Goal: Task Accomplishment & Management: Complete application form

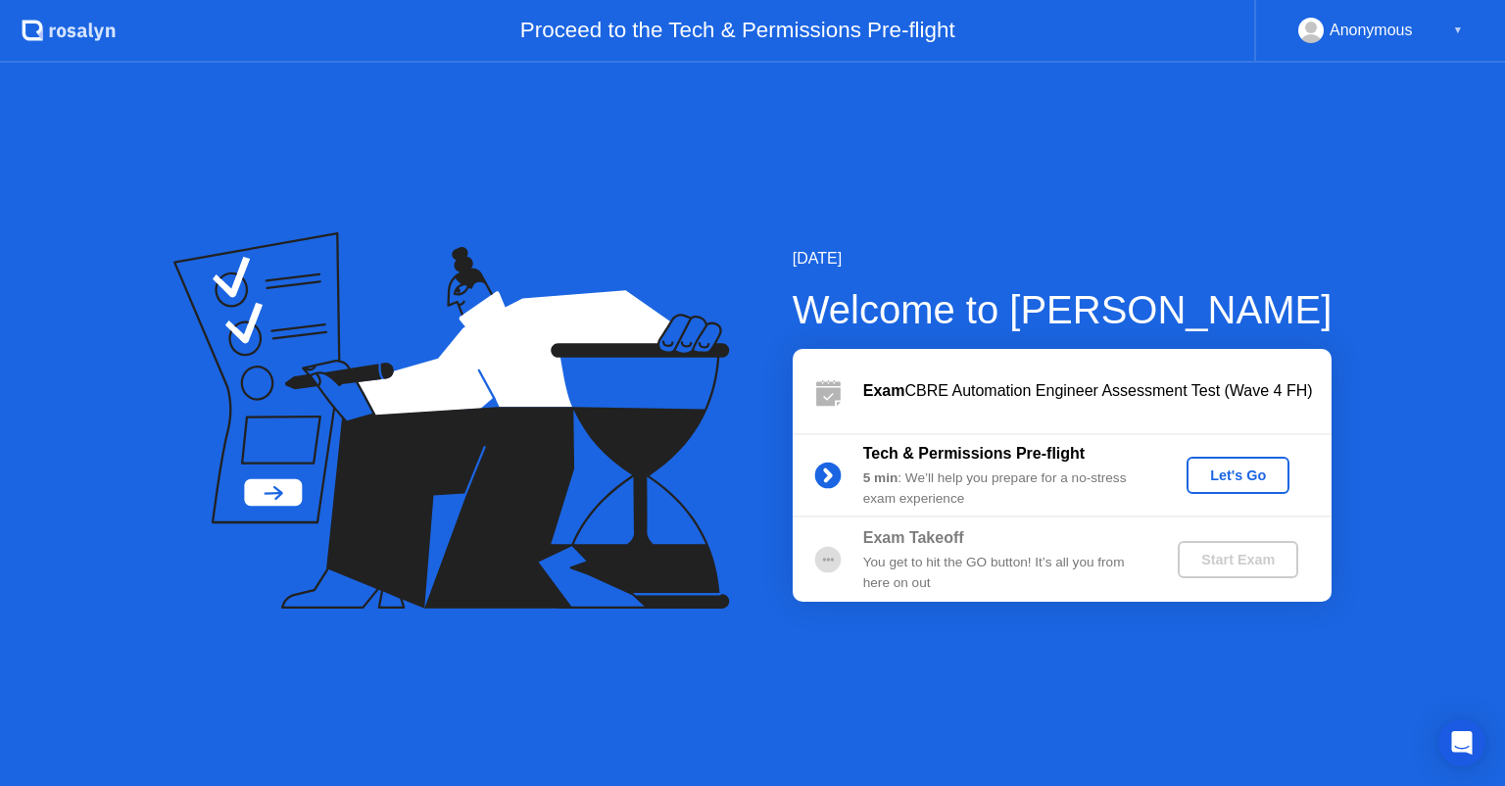
click at [1247, 473] on div "Let's Go" at bounding box center [1237, 475] width 87 height 16
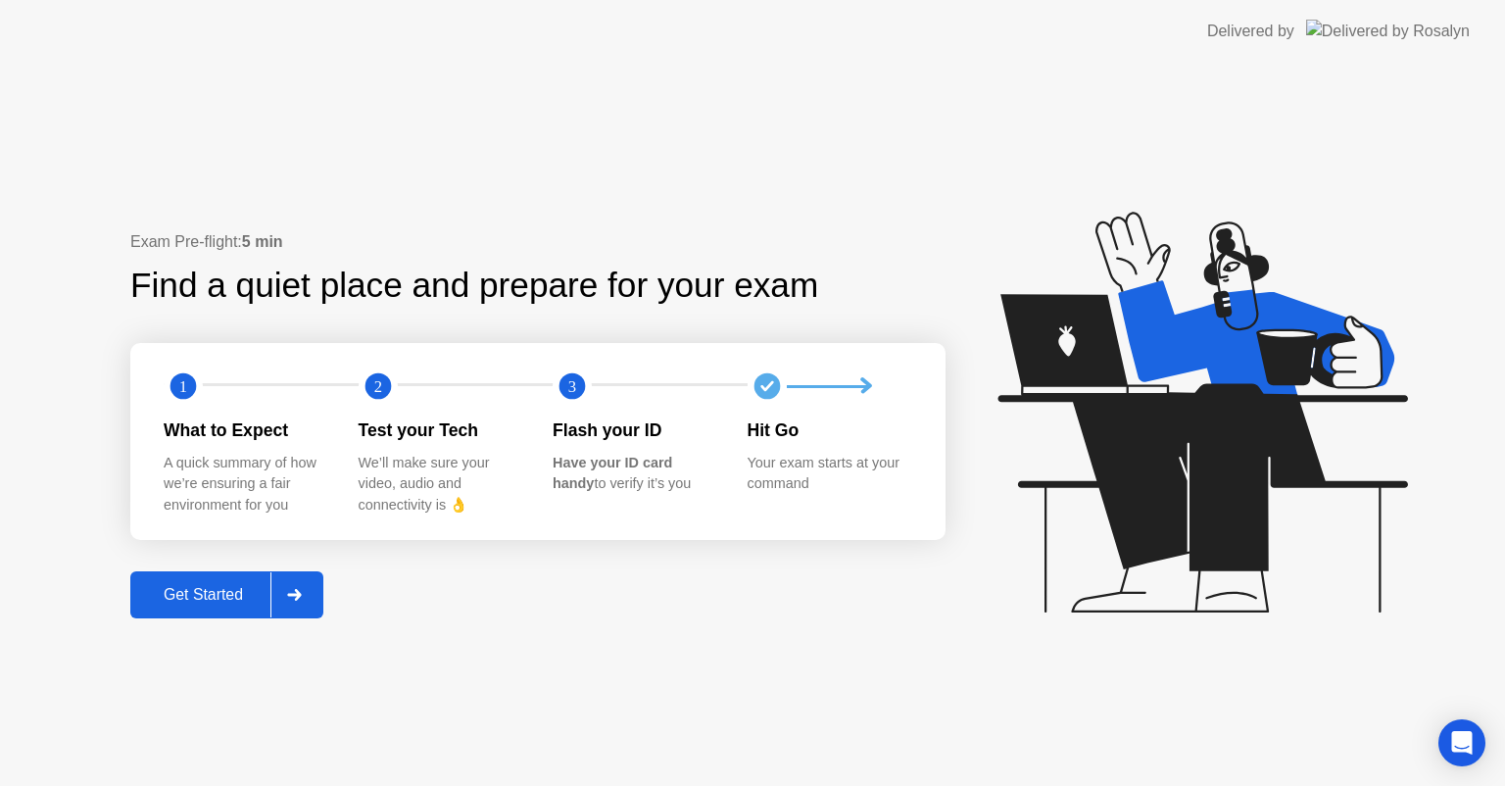
click at [833, 636] on div "Exam Pre-flight: 5 min Find a quiet place and prepare for your exam 1 2 3 What …" at bounding box center [752, 424] width 1505 height 723
click at [179, 385] on text "1" at bounding box center [183, 386] width 8 height 19
click at [231, 589] on div "Get Started" at bounding box center [203, 595] width 134 height 18
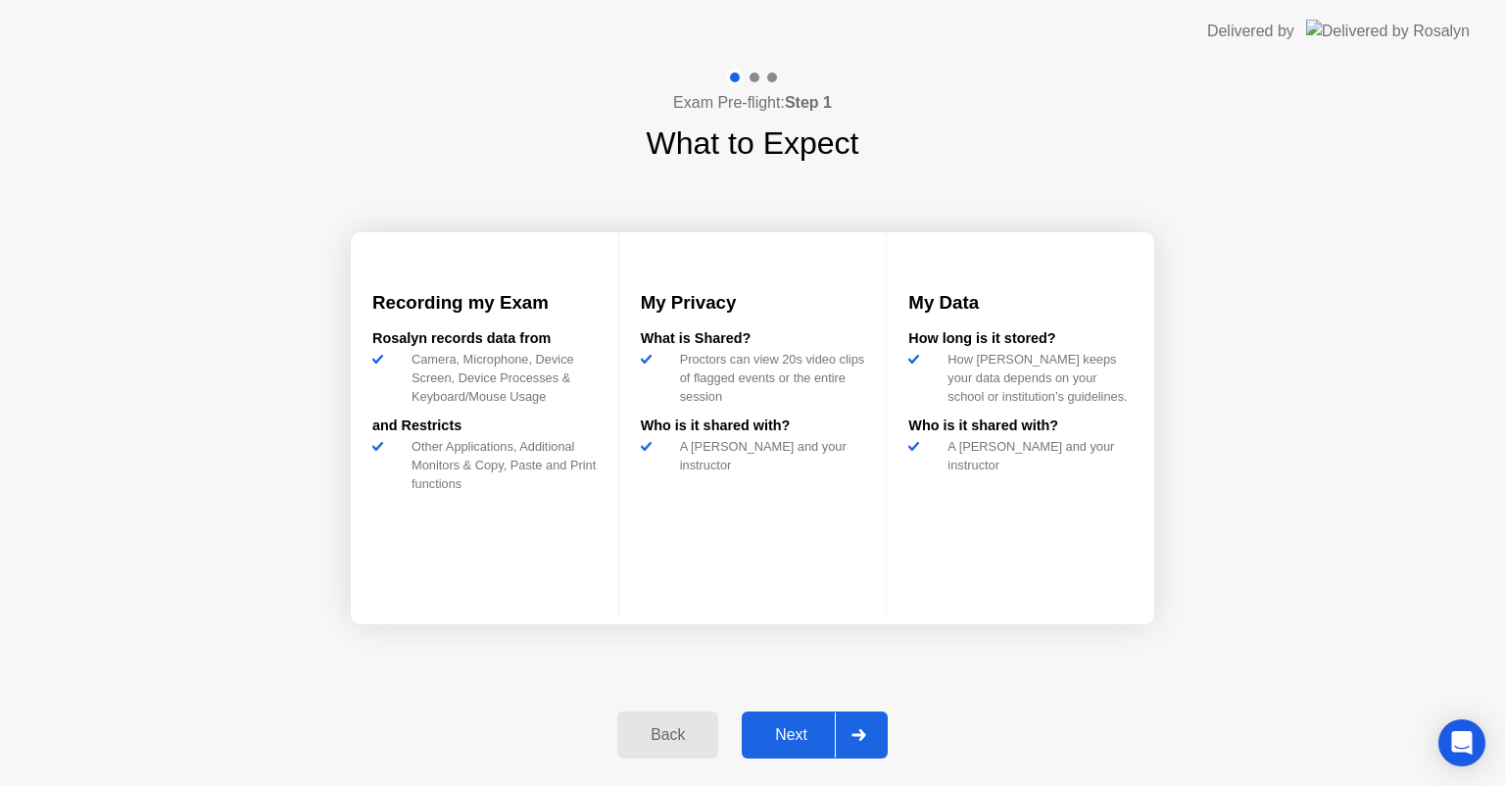
click at [382, 728] on div "Exam Pre-flight: Step 1 What to Expect Recording my Exam [PERSON_NAME] records …" at bounding box center [752, 424] width 1505 height 723
click at [720, 386] on div "Proctors can view 20s video clips of flagged events or the entire session" at bounding box center [768, 378] width 193 height 57
click at [774, 727] on div "Next" at bounding box center [791, 735] width 87 height 18
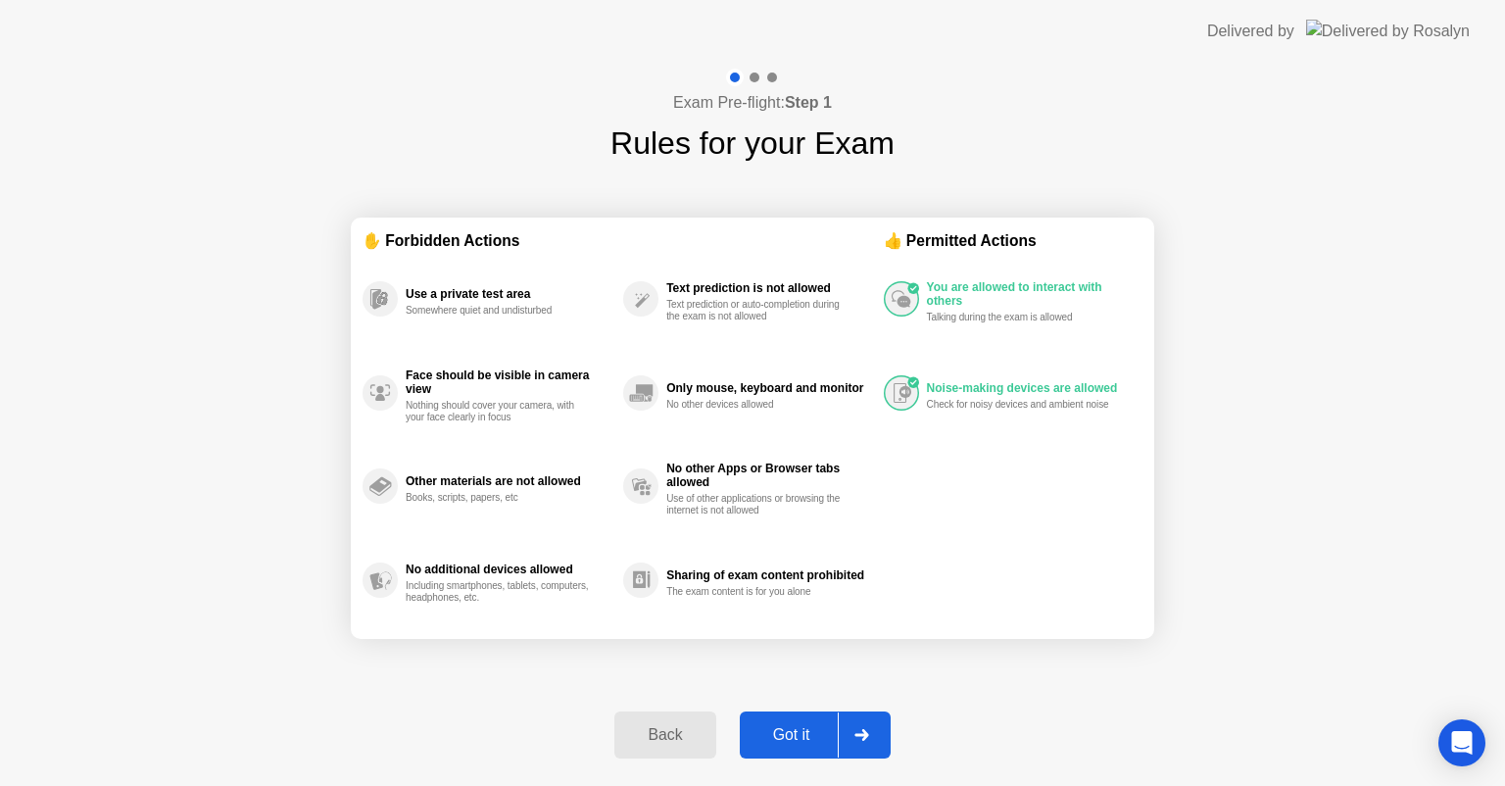
click at [796, 726] on div "Got it" at bounding box center [792, 735] width 92 height 18
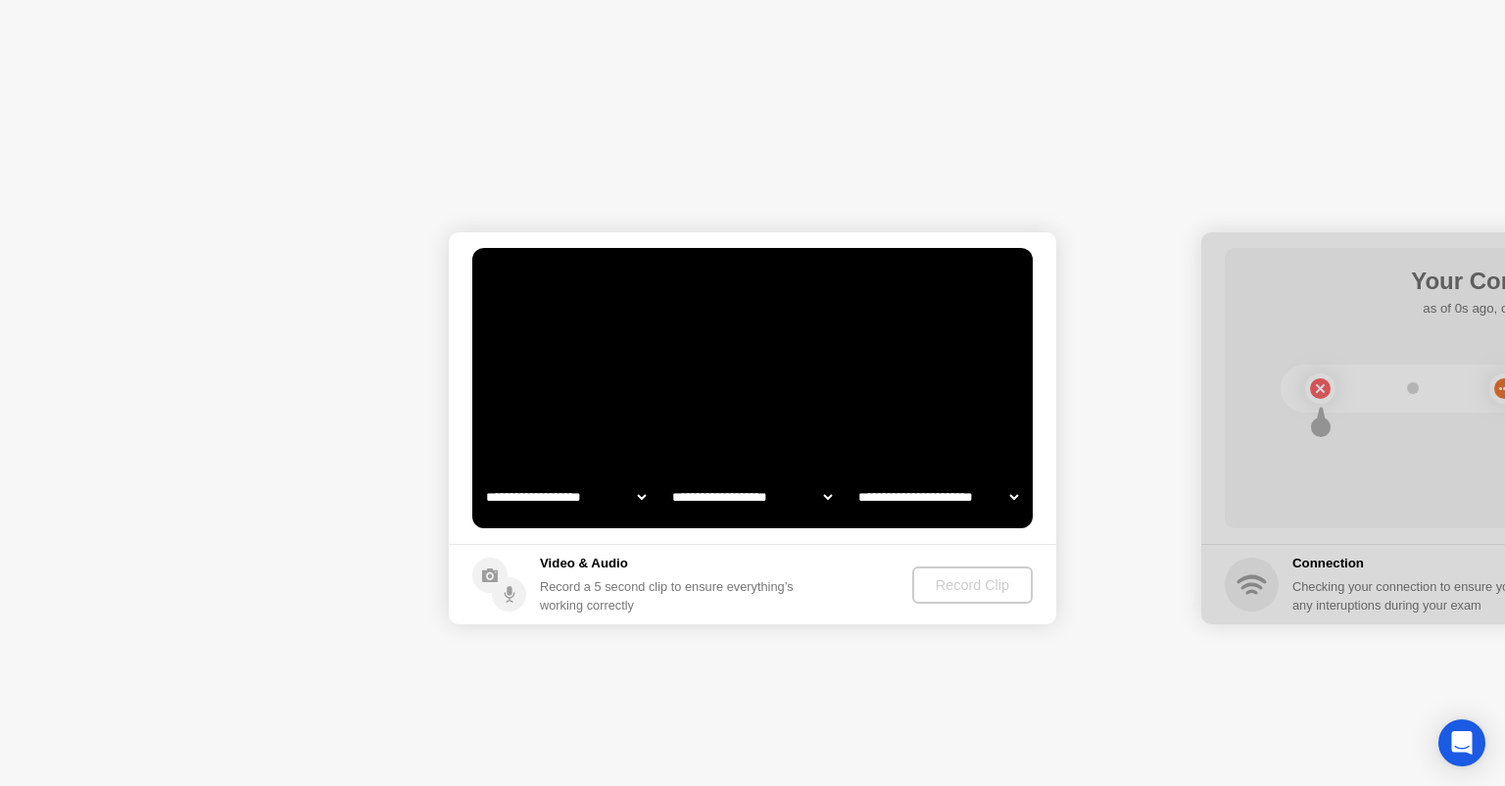
select select "**********"
select select "*******"
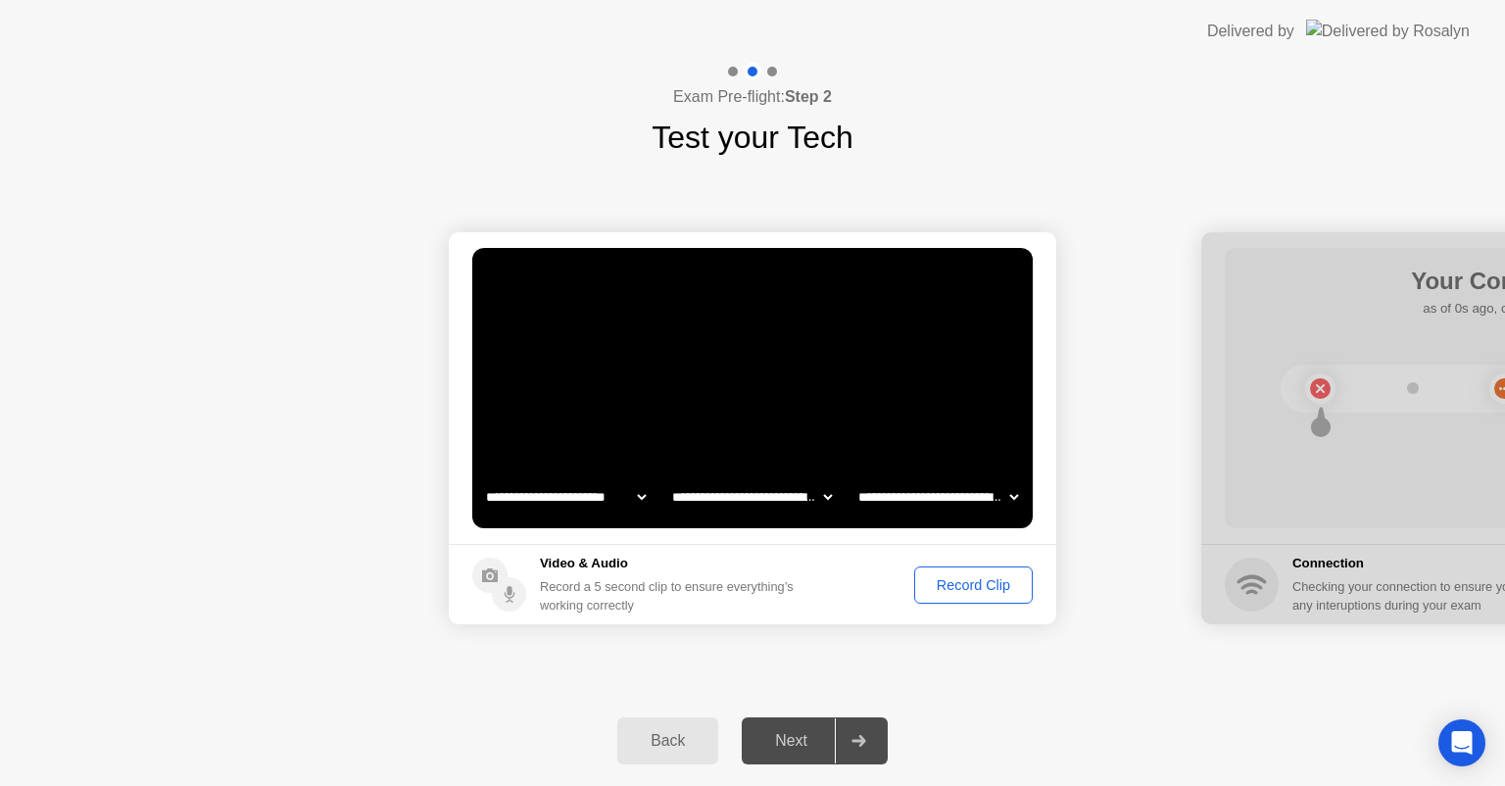
click at [982, 582] on div "Record Clip" at bounding box center [973, 585] width 105 height 16
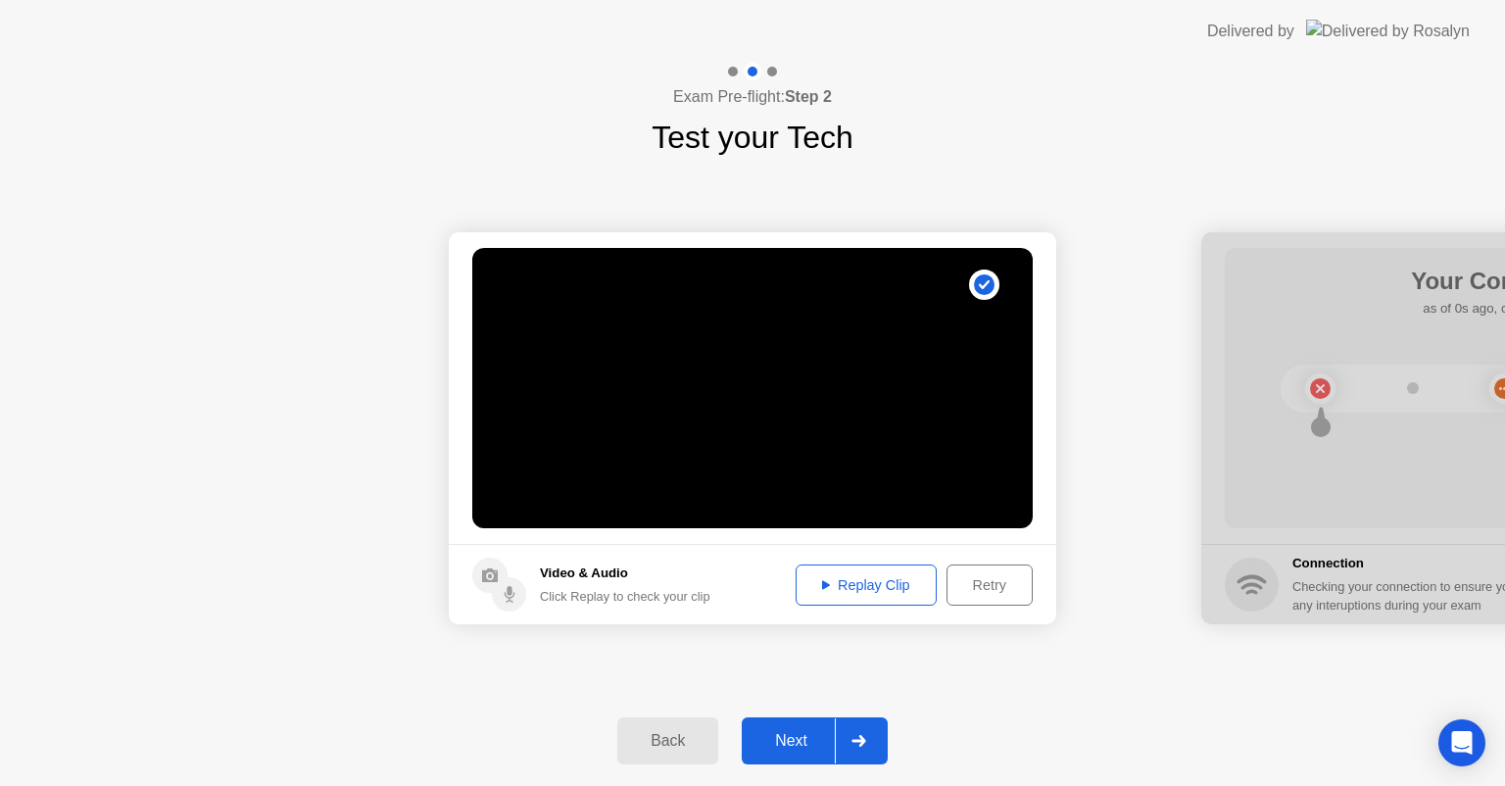
click at [848, 577] on div "Replay Clip" at bounding box center [865, 585] width 127 height 16
click at [803, 746] on div "Next" at bounding box center [791, 741] width 87 height 18
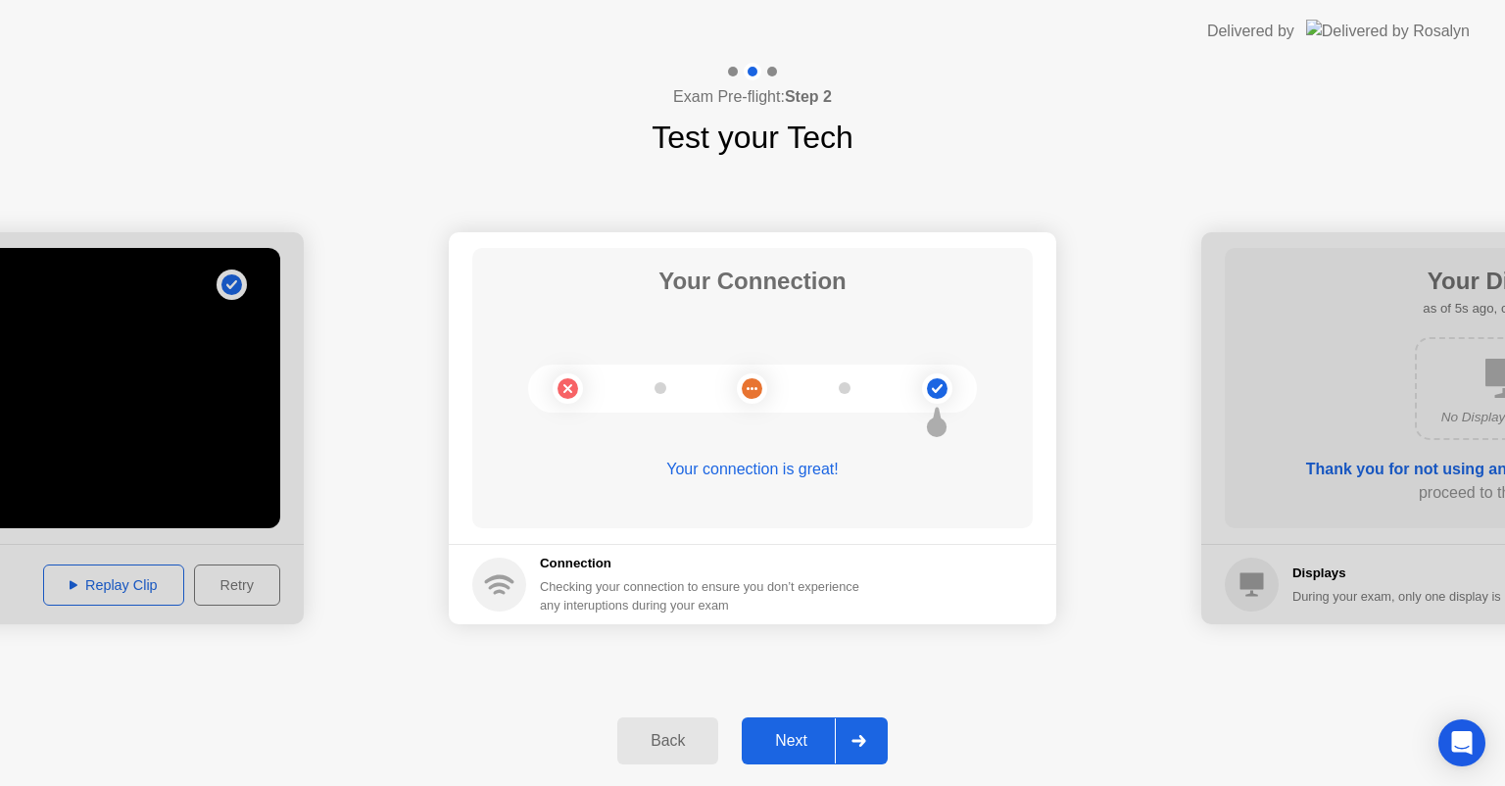
click at [803, 752] on button "Next" at bounding box center [815, 740] width 146 height 47
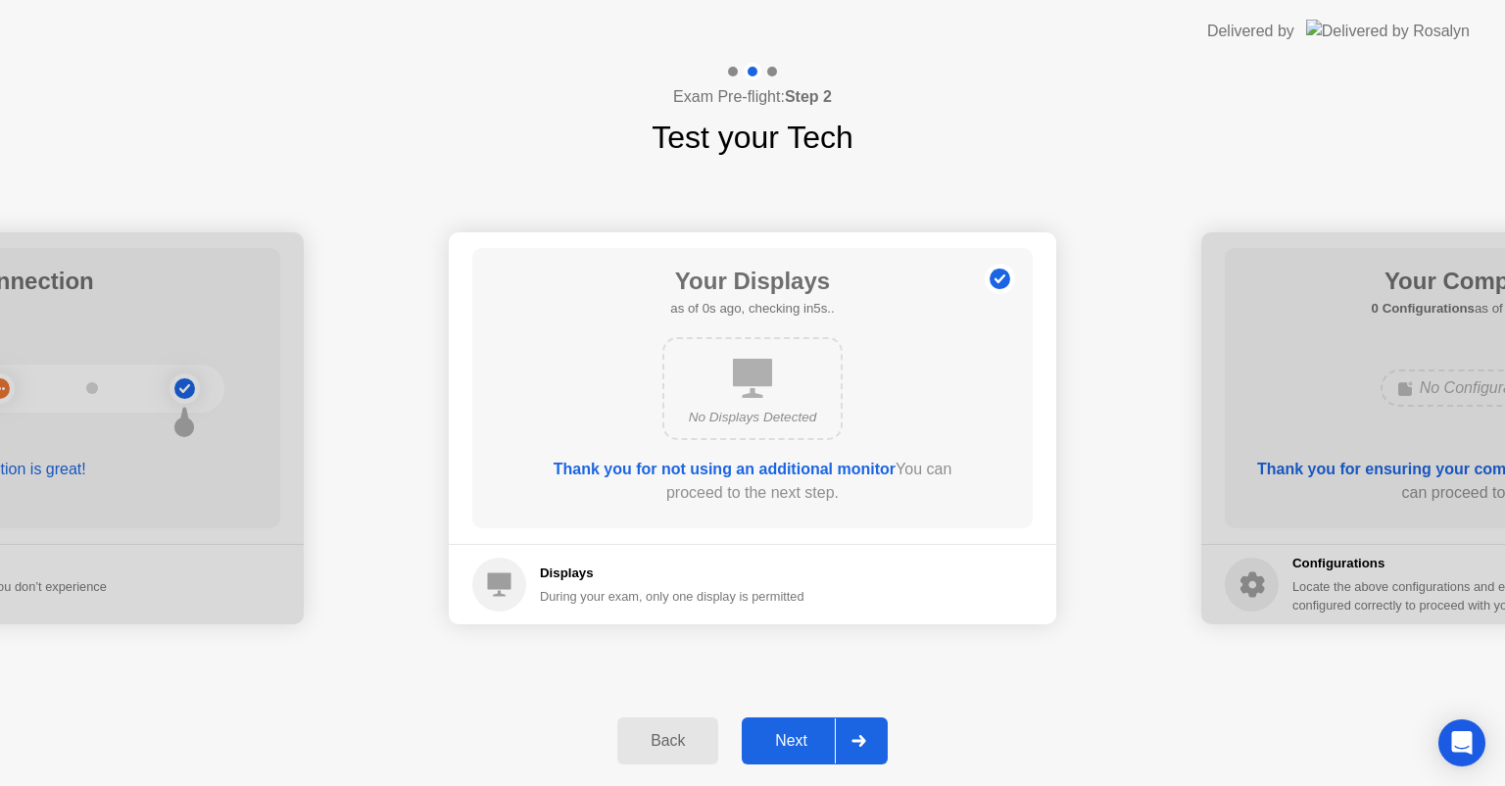
click at [803, 752] on button "Next" at bounding box center [815, 740] width 146 height 47
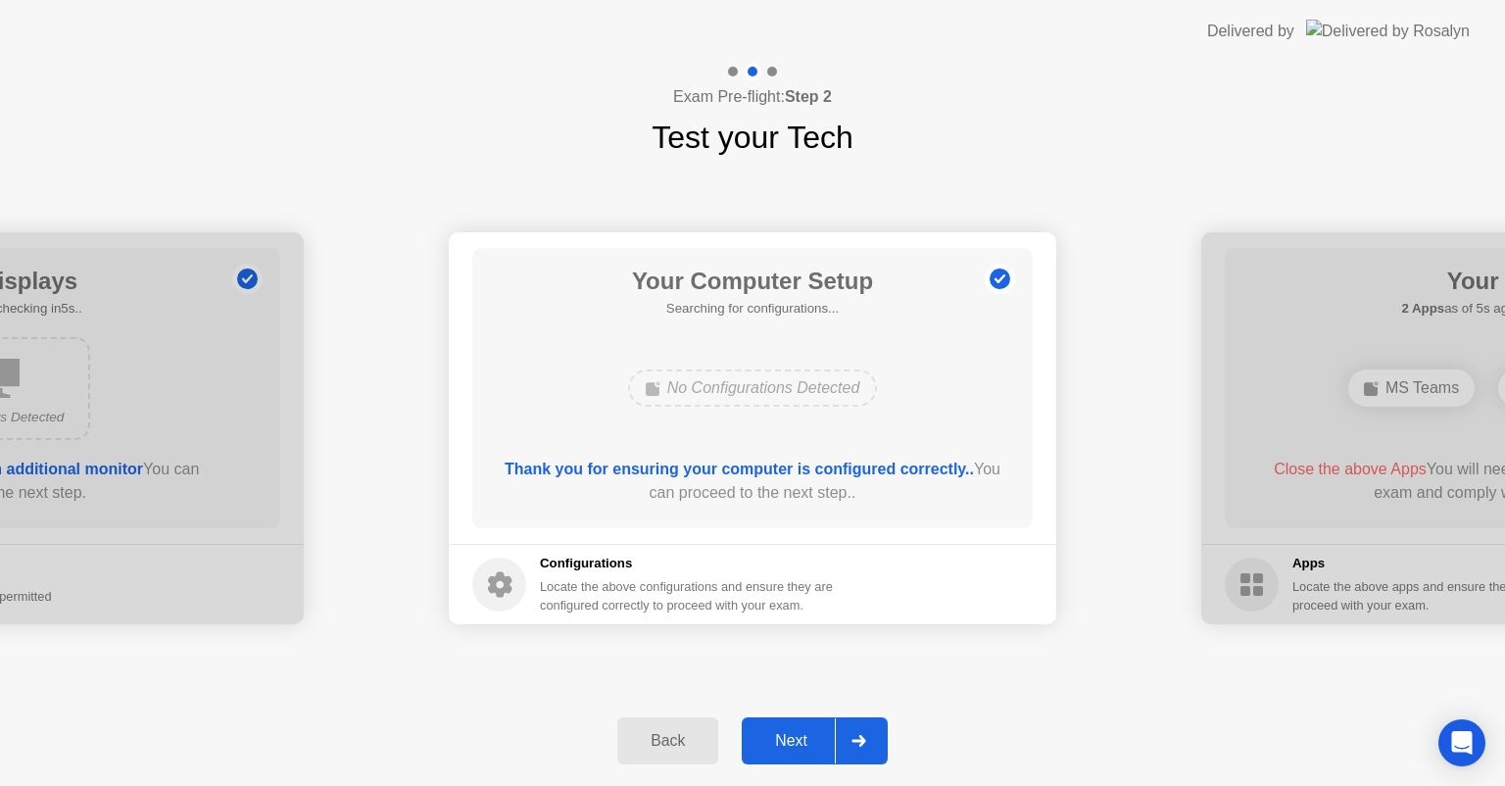
click at [799, 742] on div "Next" at bounding box center [791, 741] width 87 height 18
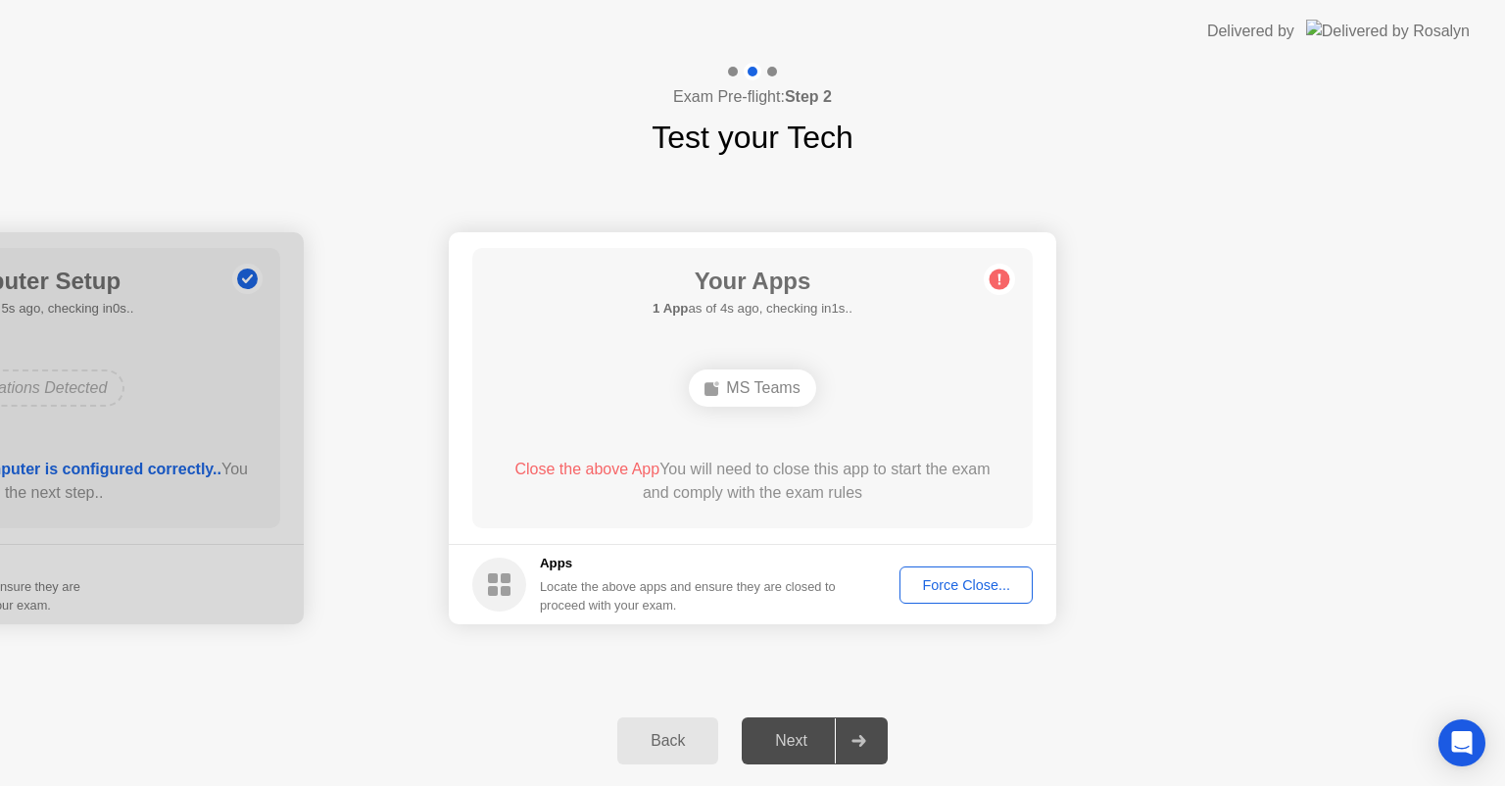
click at [733, 384] on div "MS Teams" at bounding box center [752, 387] width 126 height 37
click at [998, 280] on icon at bounding box center [999, 279] width 3 height 11
click at [933, 579] on div "Force Close..." at bounding box center [966, 585] width 120 height 16
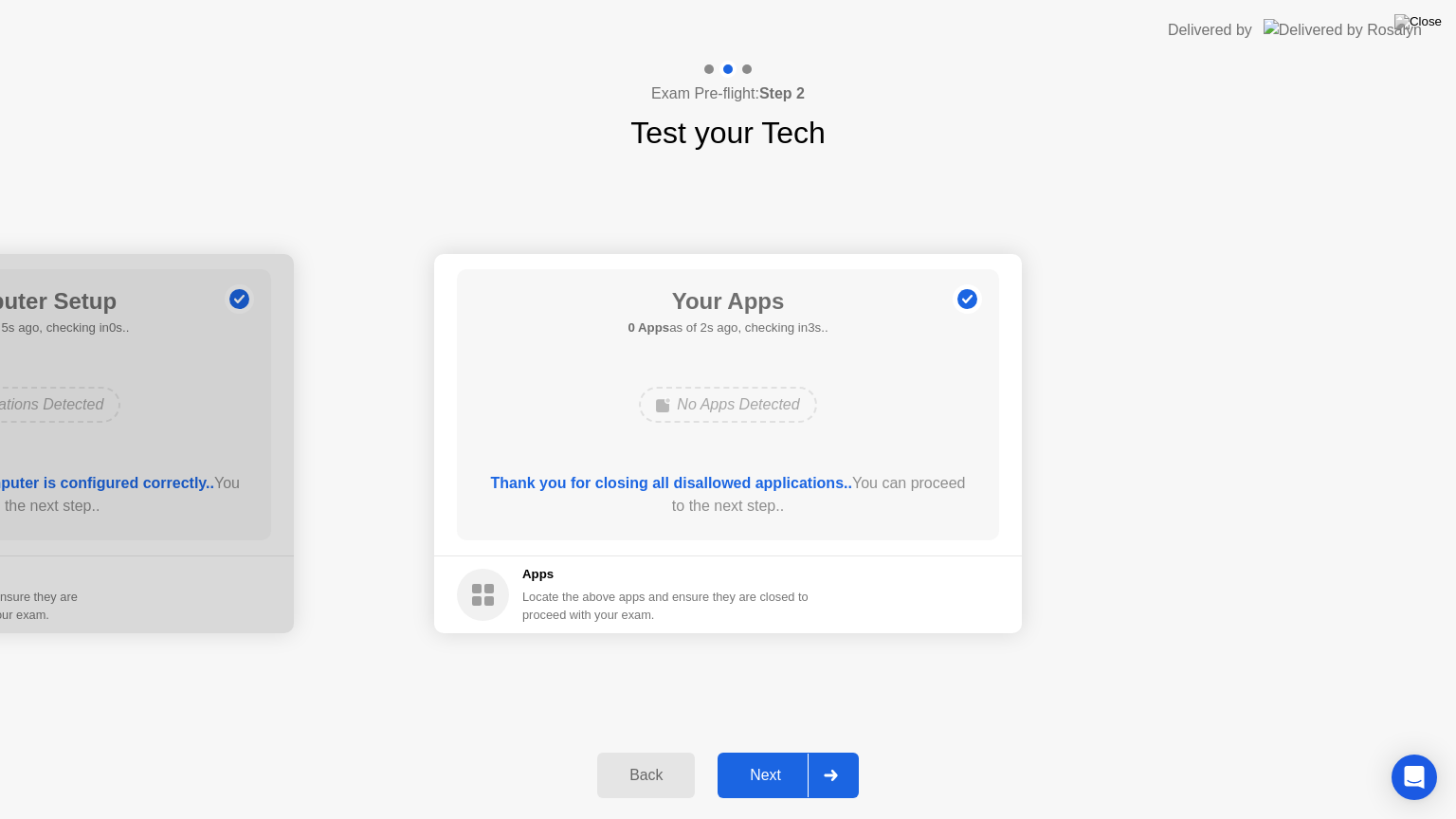
click at [755, 759] on div "Next" at bounding box center [765, 775] width 84 height 17
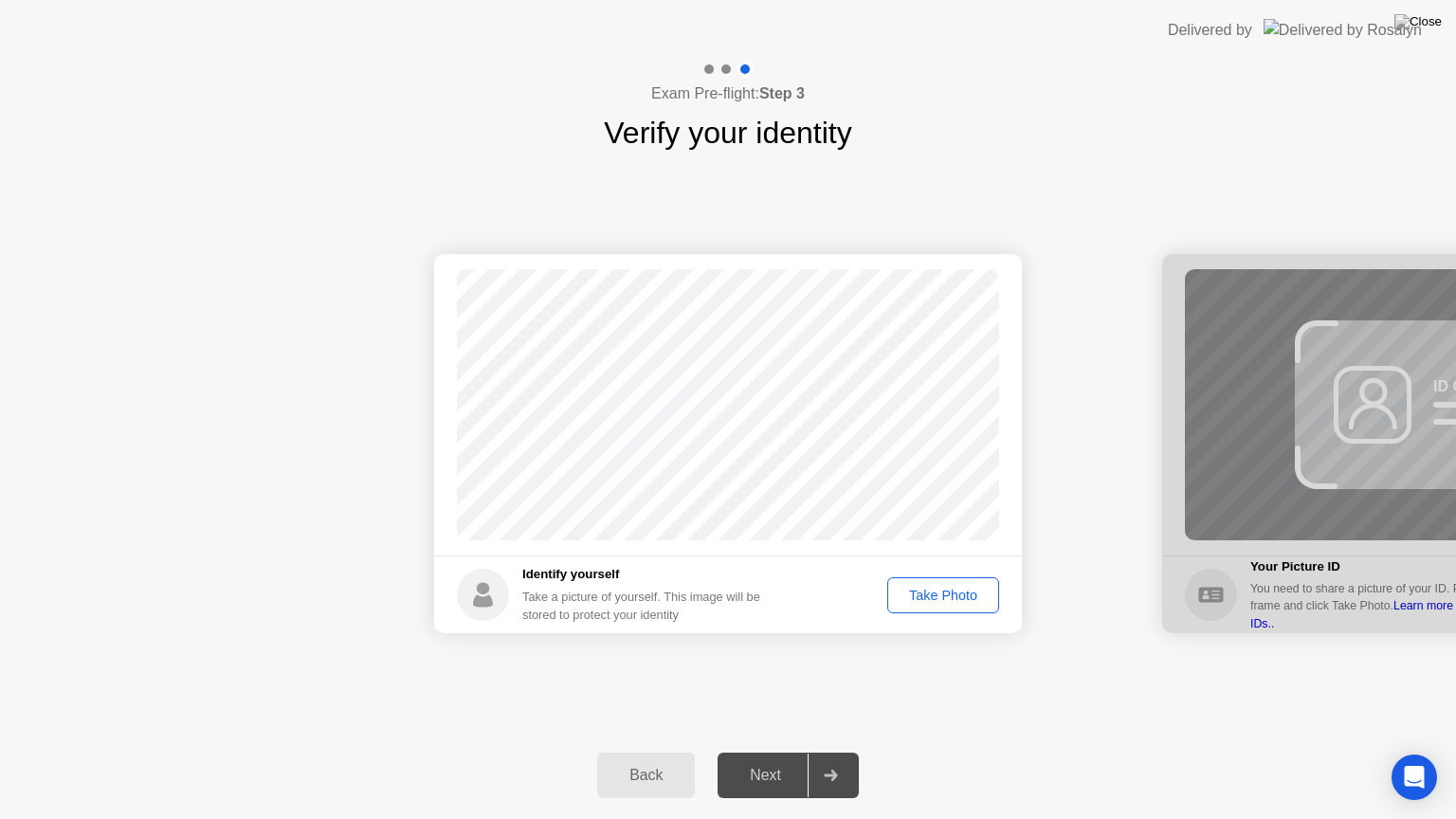
click at [917, 596] on div "Take Photo" at bounding box center [943, 595] width 99 height 15
click at [764, 759] on div "Next" at bounding box center [765, 775] width 84 height 17
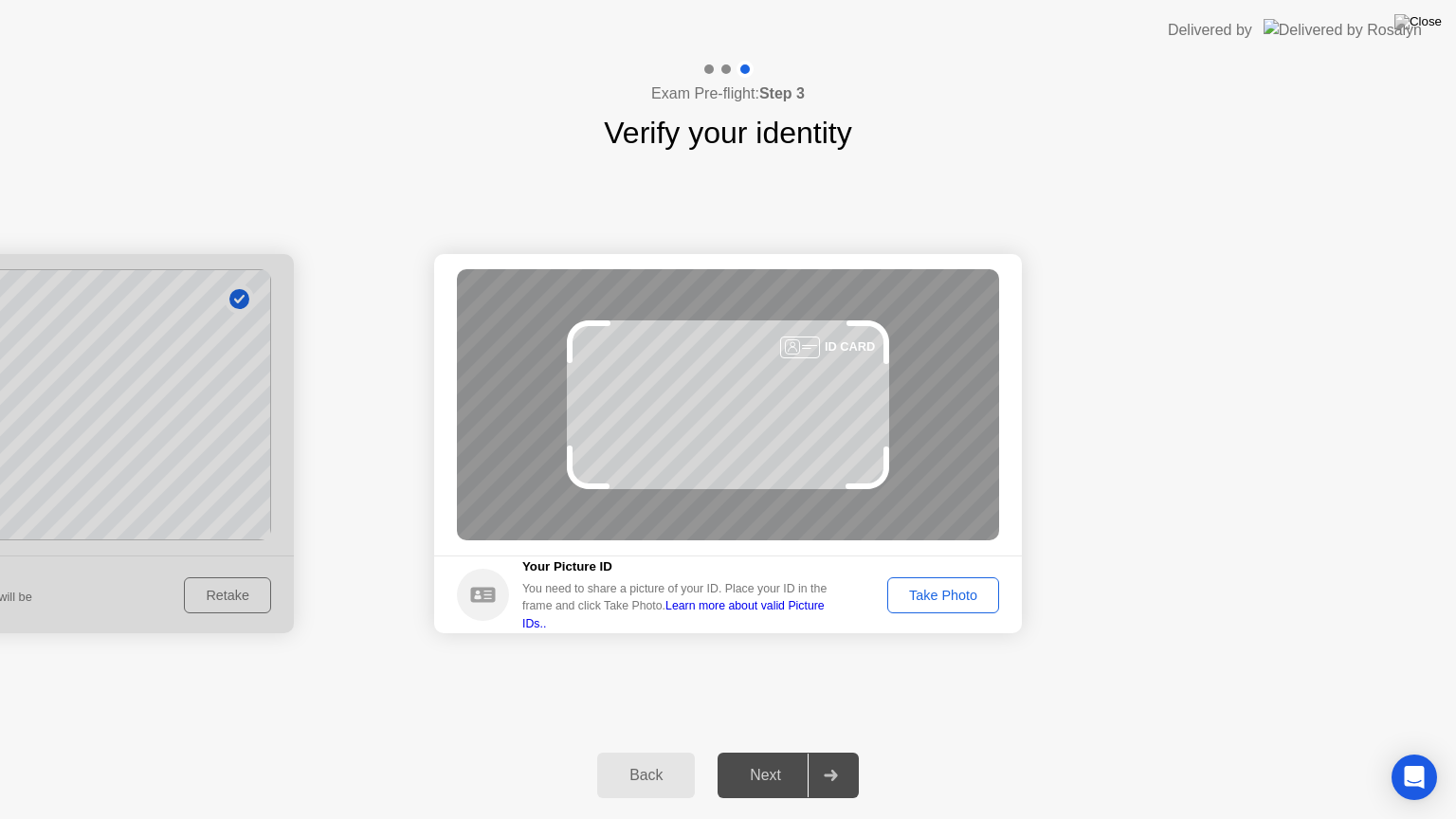
click at [940, 599] on div "Take Photo" at bounding box center [943, 595] width 99 height 15
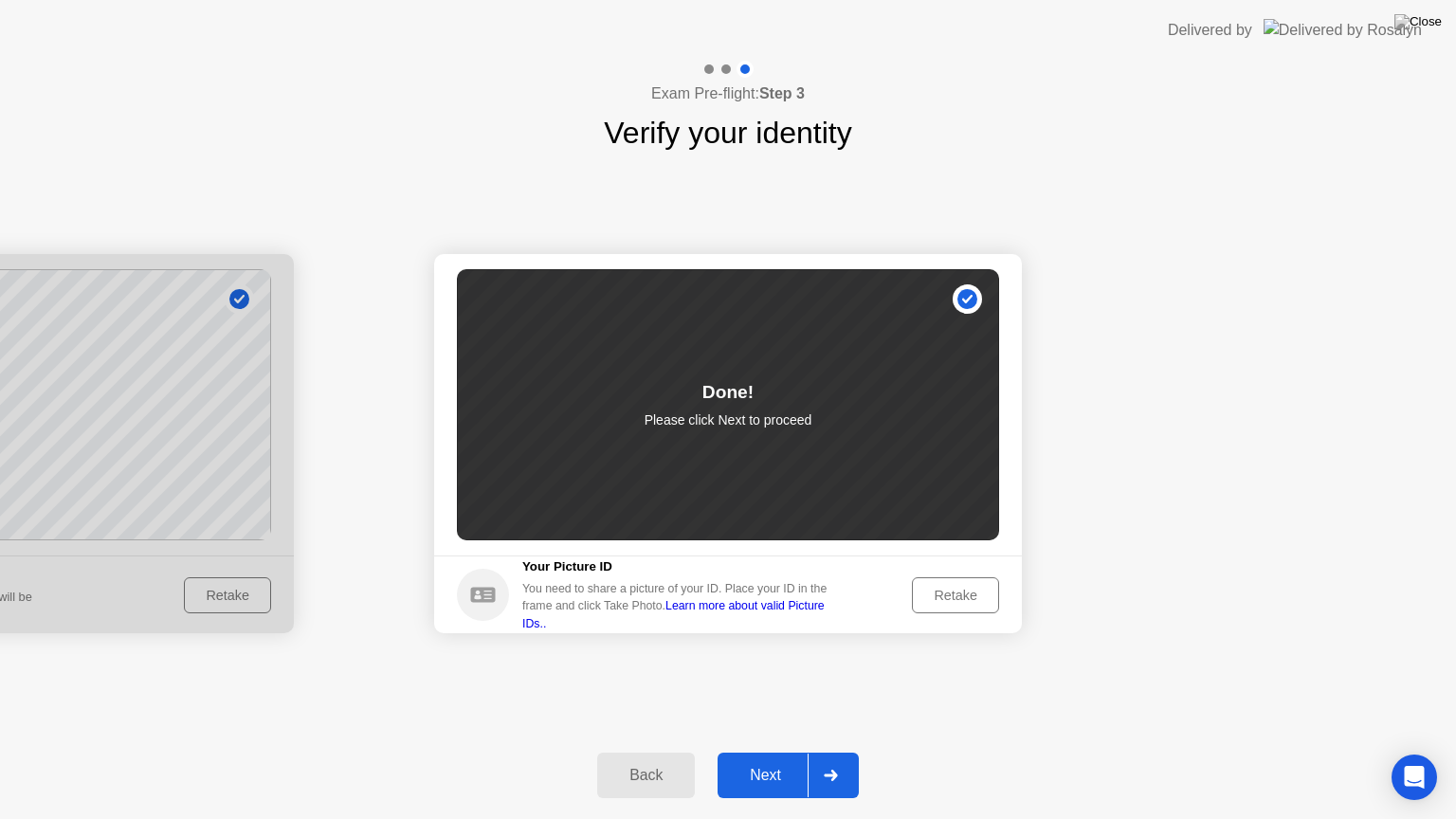
click at [764, 759] on div "Next" at bounding box center [765, 775] width 84 height 17
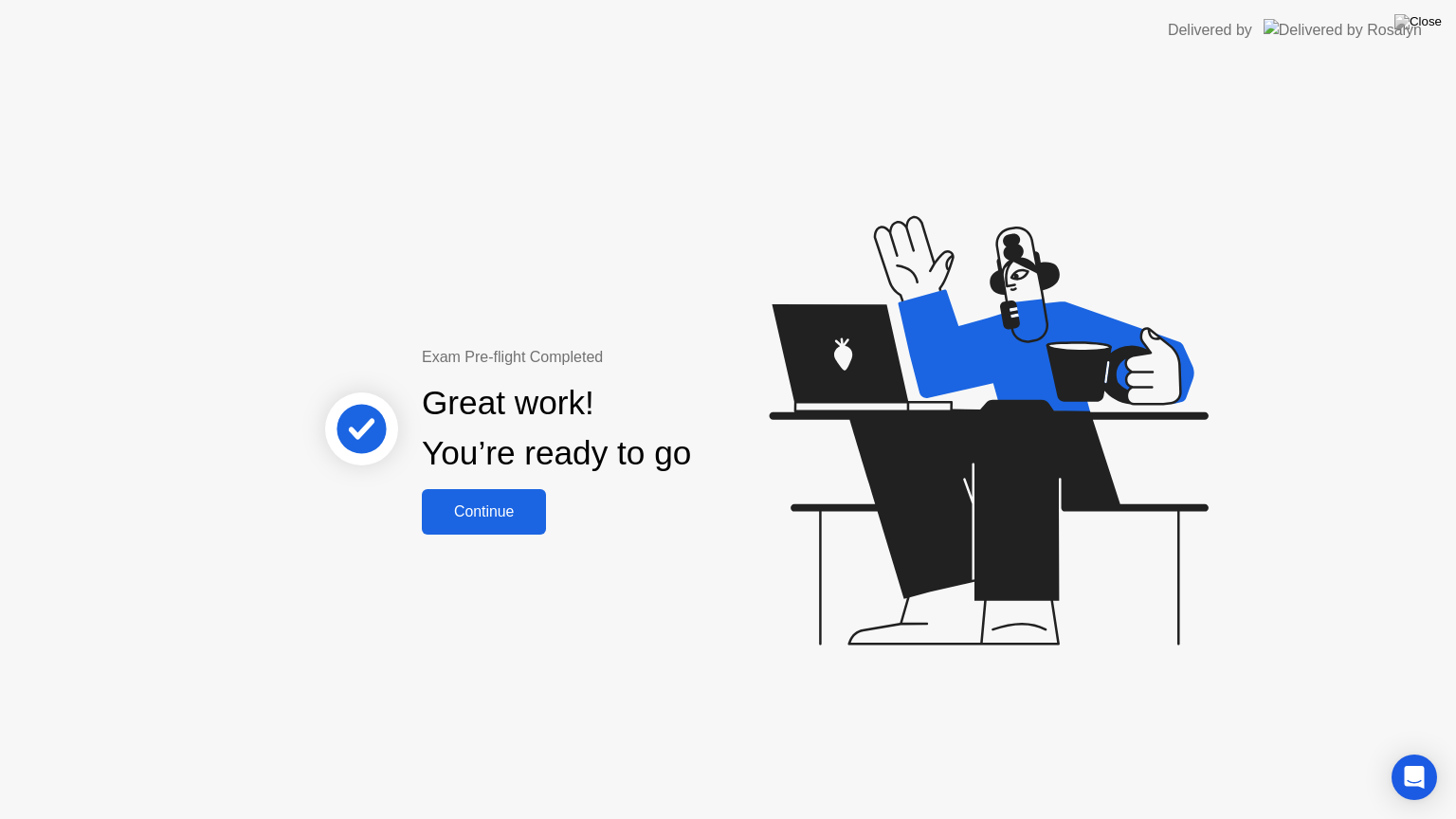
click at [461, 504] on div "Continue" at bounding box center [484, 512] width 113 height 17
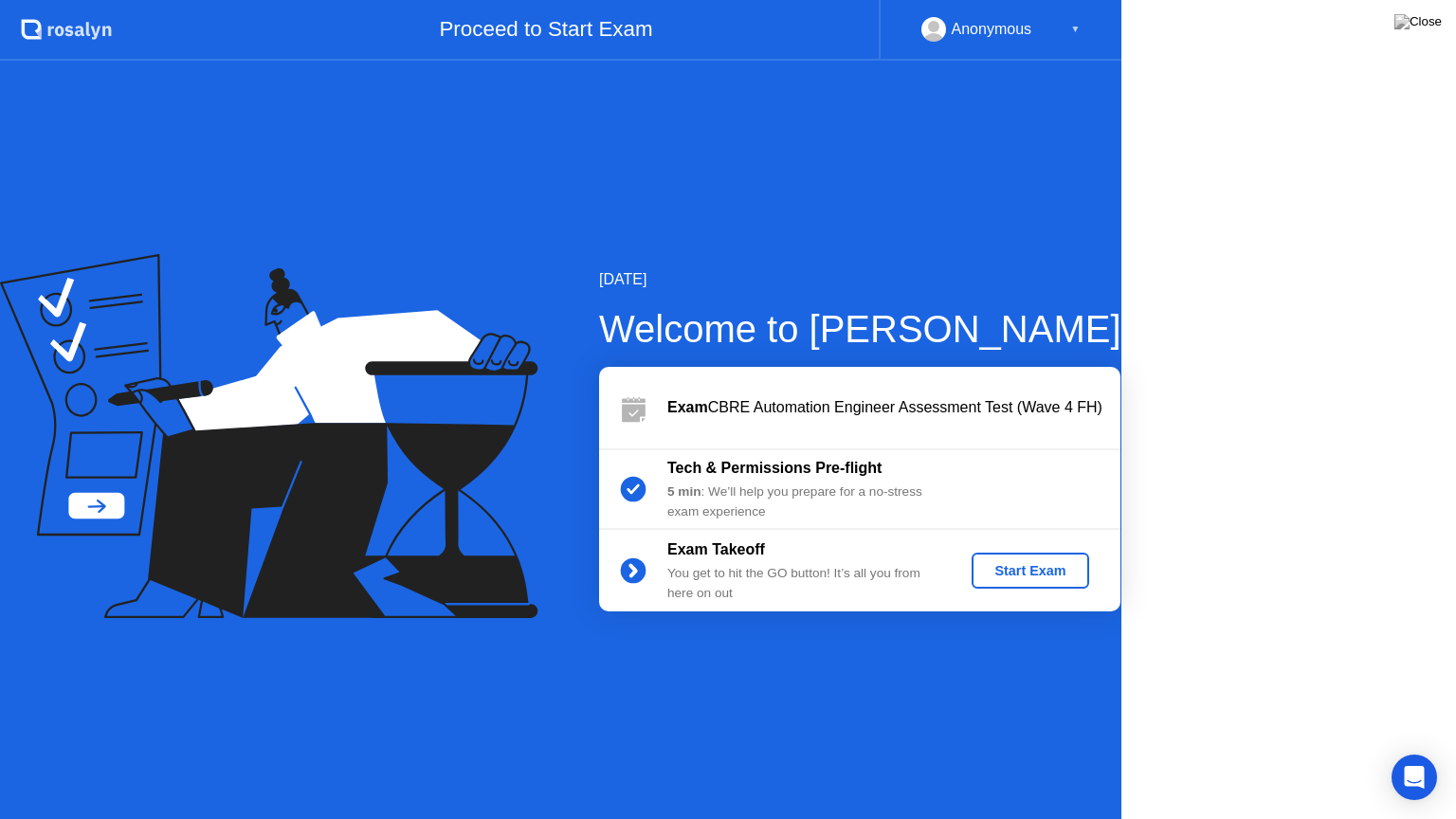
click at [462, 504] on icon at bounding box center [269, 436] width 538 height 364
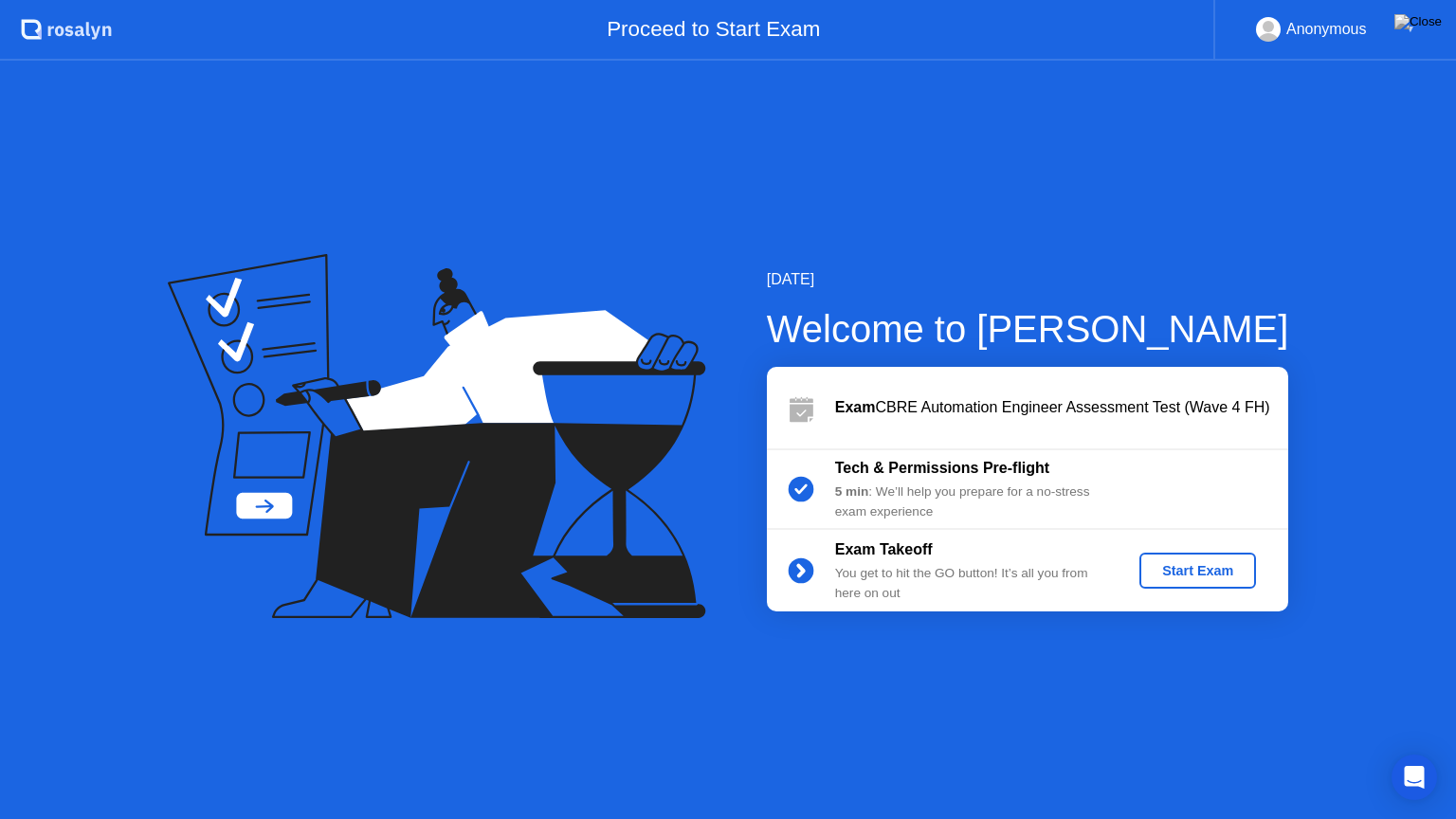
click at [1213, 563] on div "Start Exam" at bounding box center [1198, 570] width 102 height 15
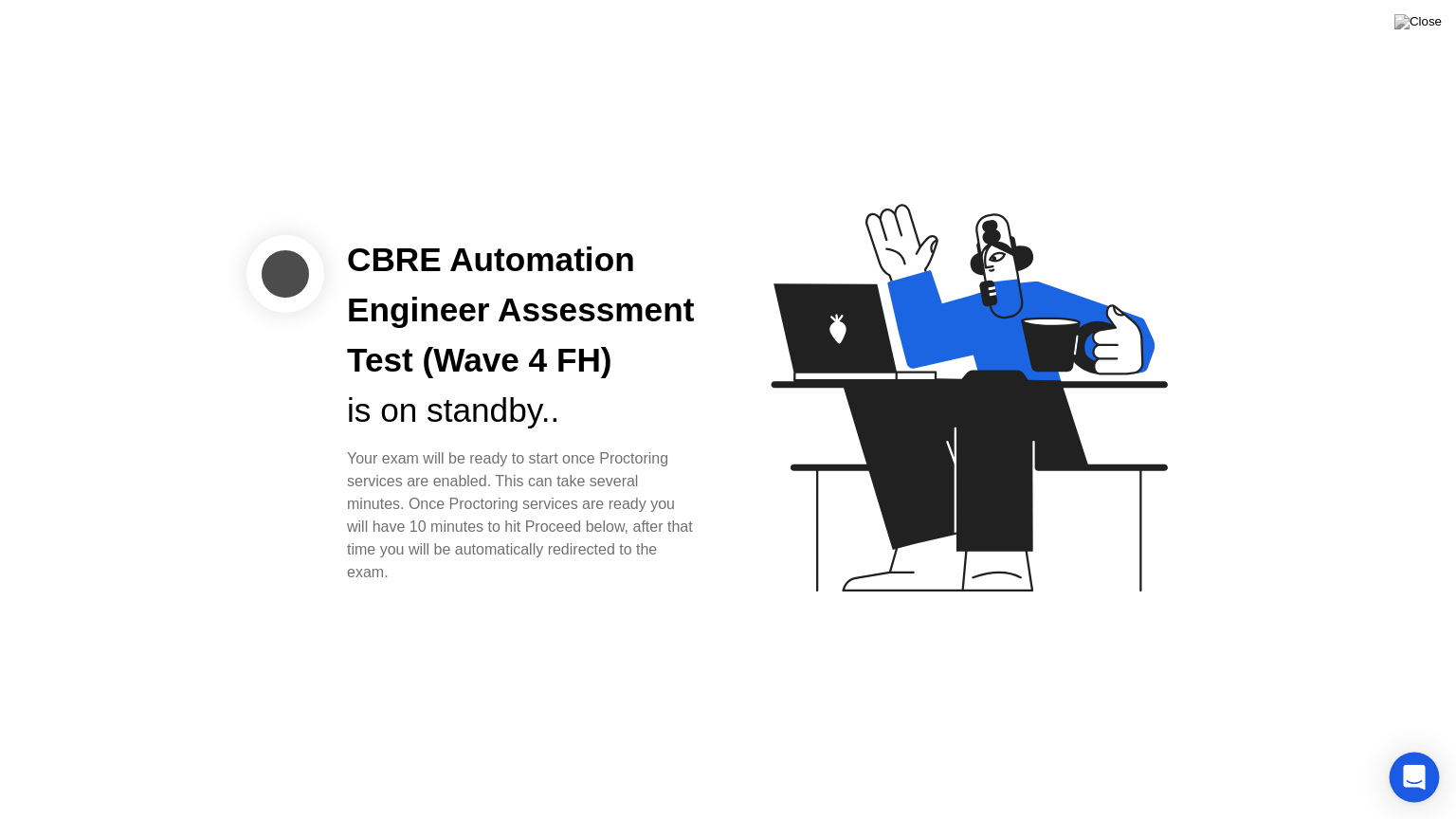
click at [1419, 759] on icon "Open Intercom Messenger" at bounding box center [1413, 776] width 22 height 24
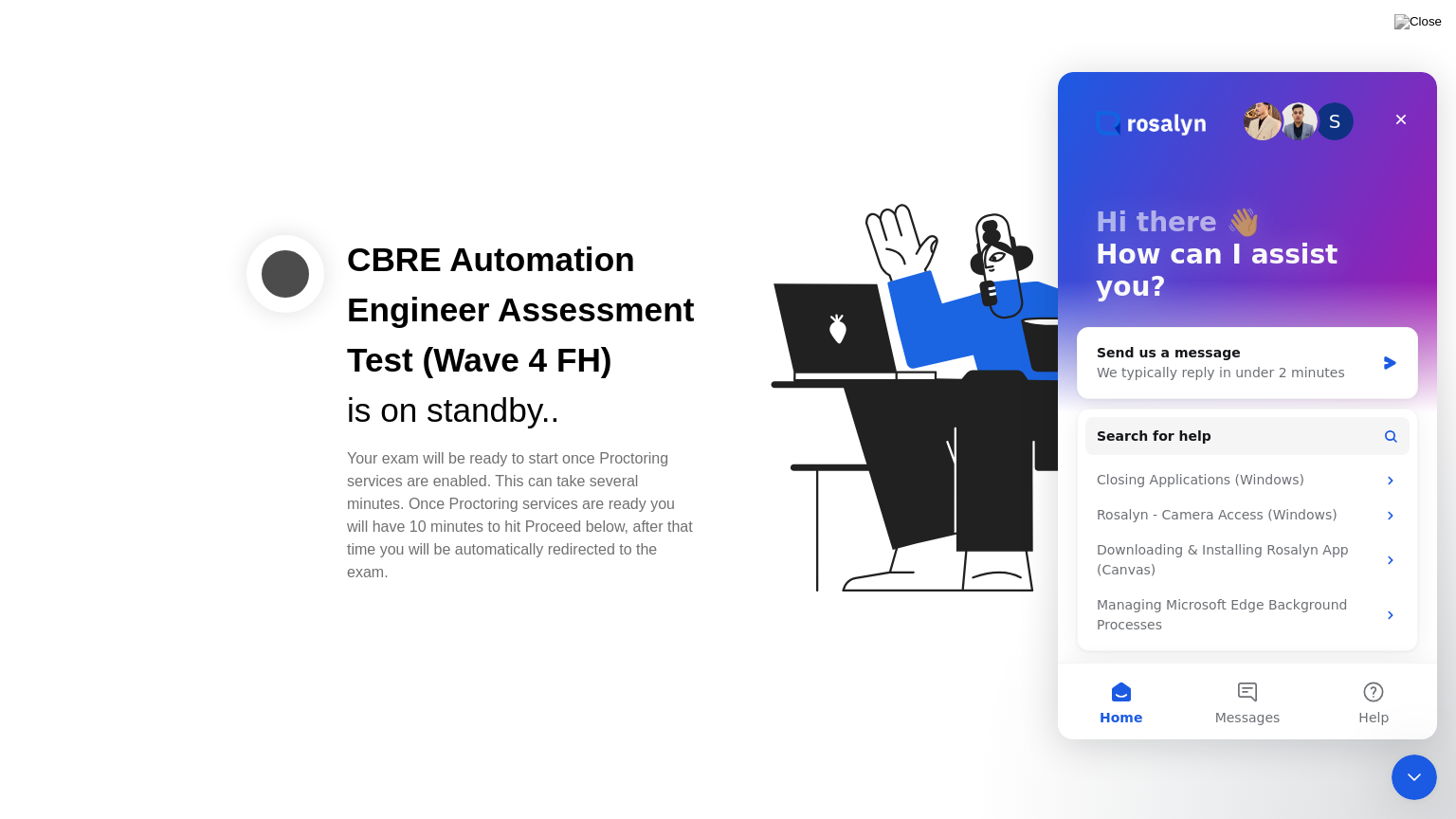
click at [942, 177] on icon at bounding box center [966, 407] width 490 height 485
click at [1395, 120] on icon "Close" at bounding box center [1401, 120] width 15 height 15
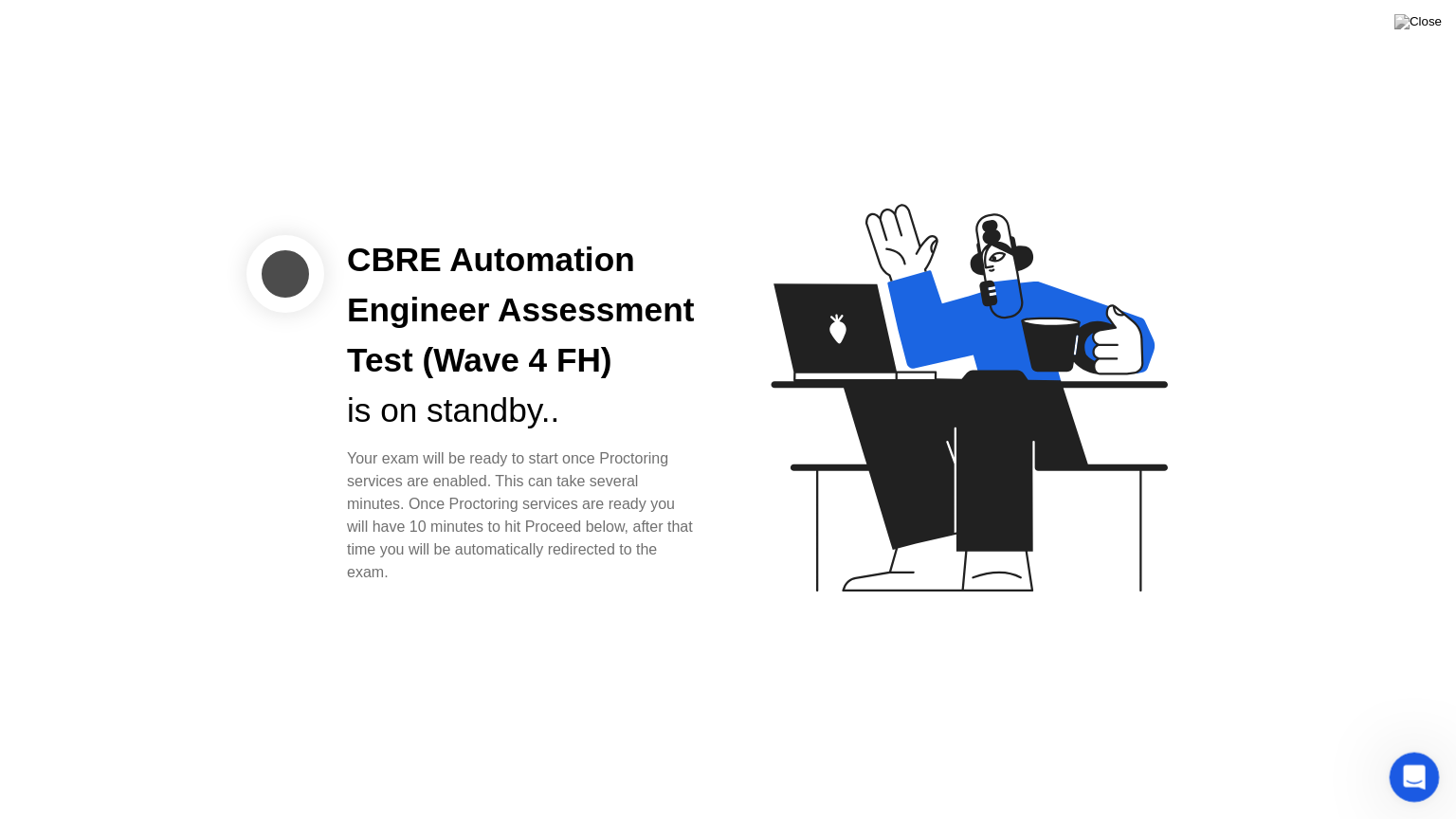
click at [1413, 759] on div "Open Intercom Messenger" at bounding box center [1411, 774] width 63 height 63
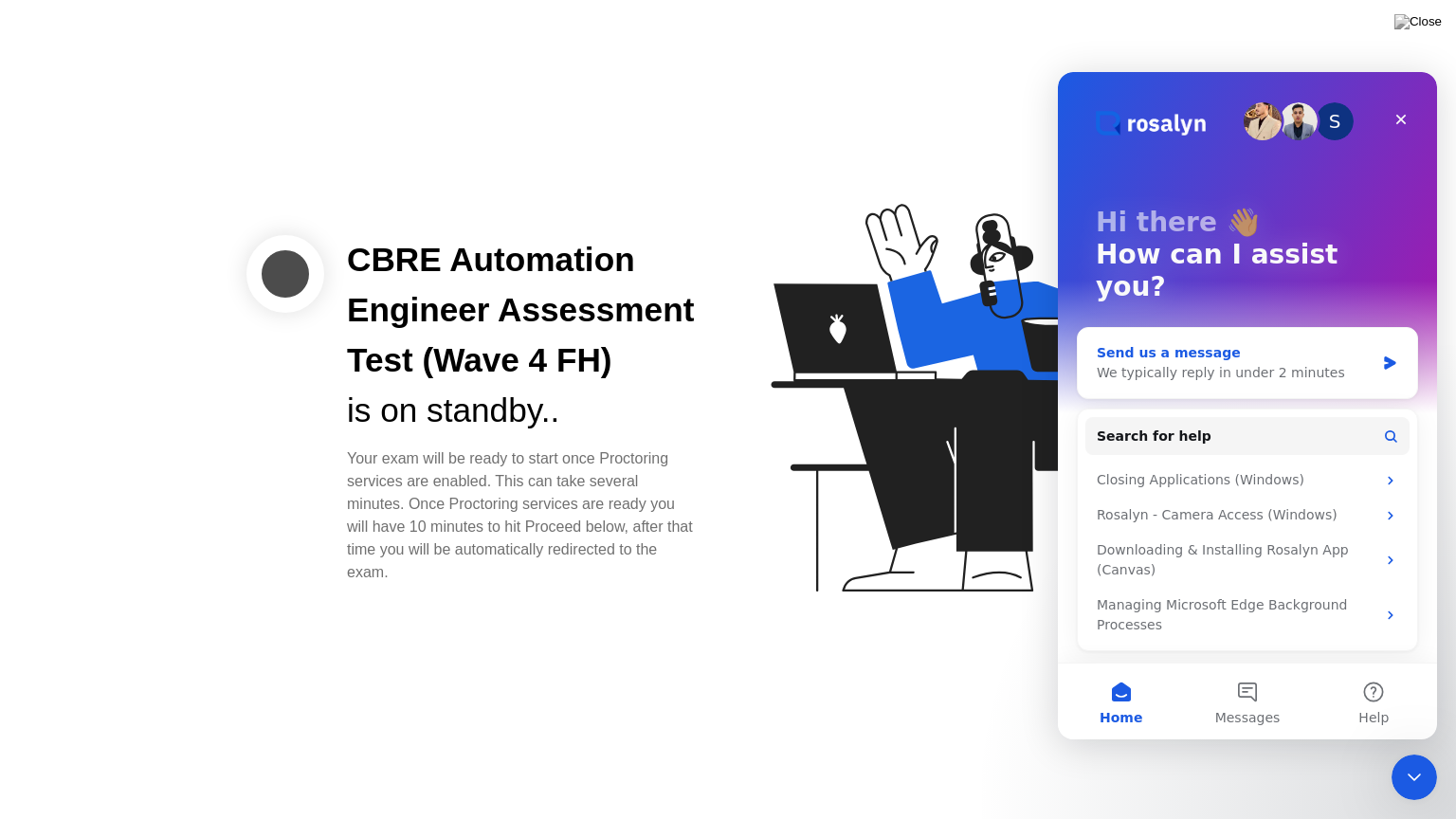
click at [1390, 356] on icon "Intercom messenger" at bounding box center [1389, 363] width 12 height 14
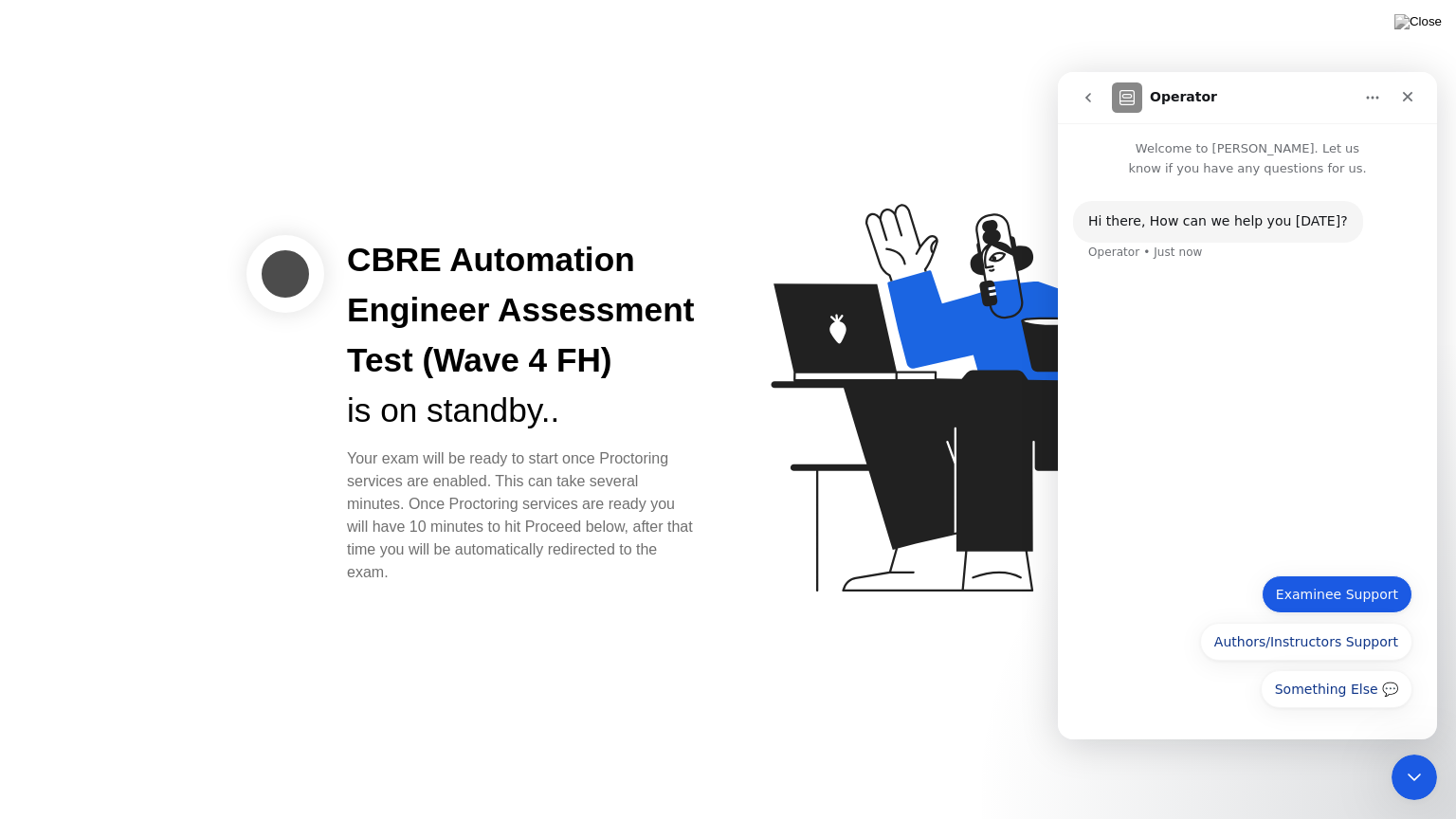
click at [1327, 606] on button "Examinee Support" at bounding box center [1337, 594] width 151 height 38
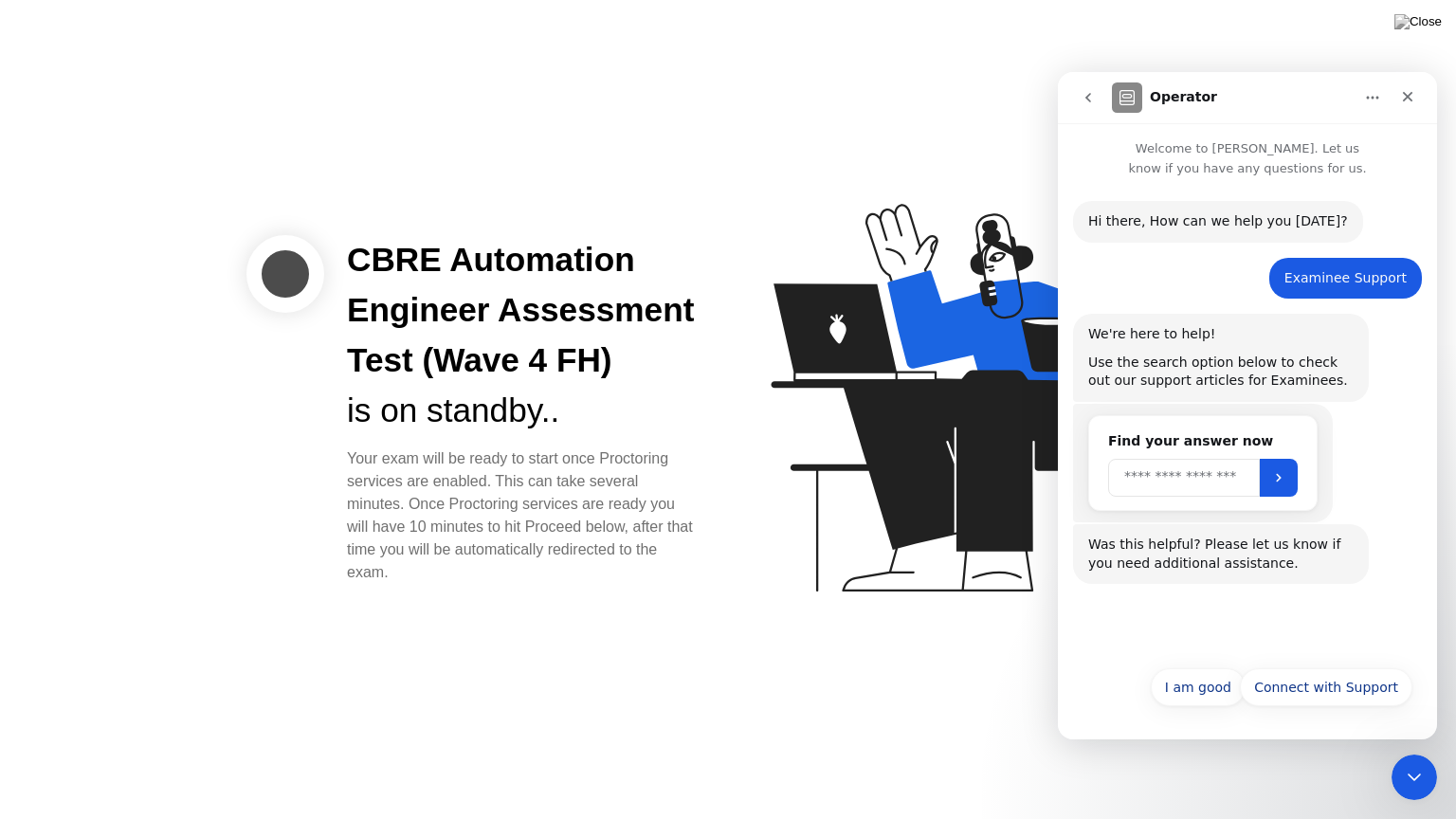
click at [1150, 482] on input "Search" at bounding box center [1183, 477] width 152 height 38
type input "**********"
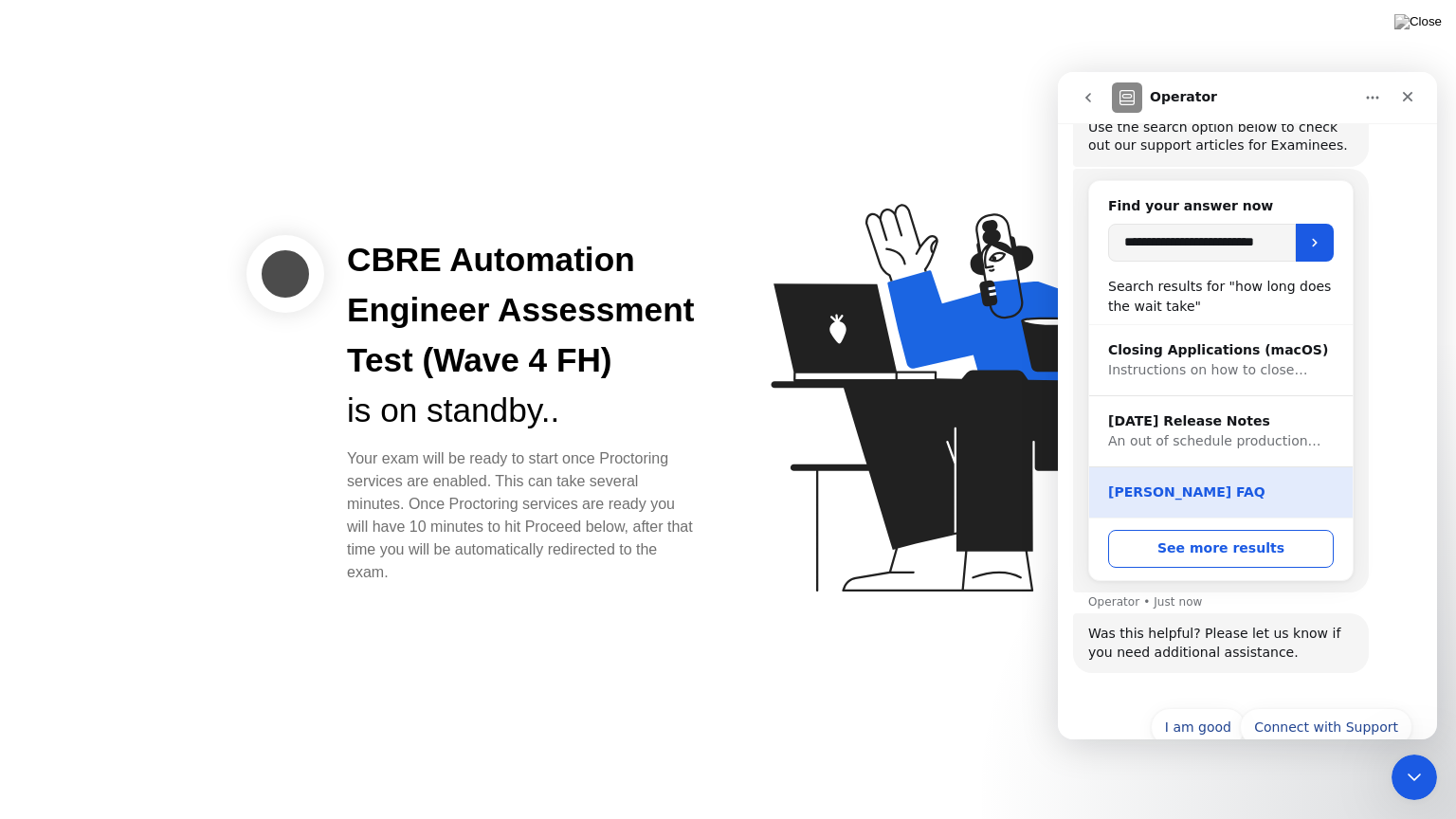
scroll to position [275, 0]
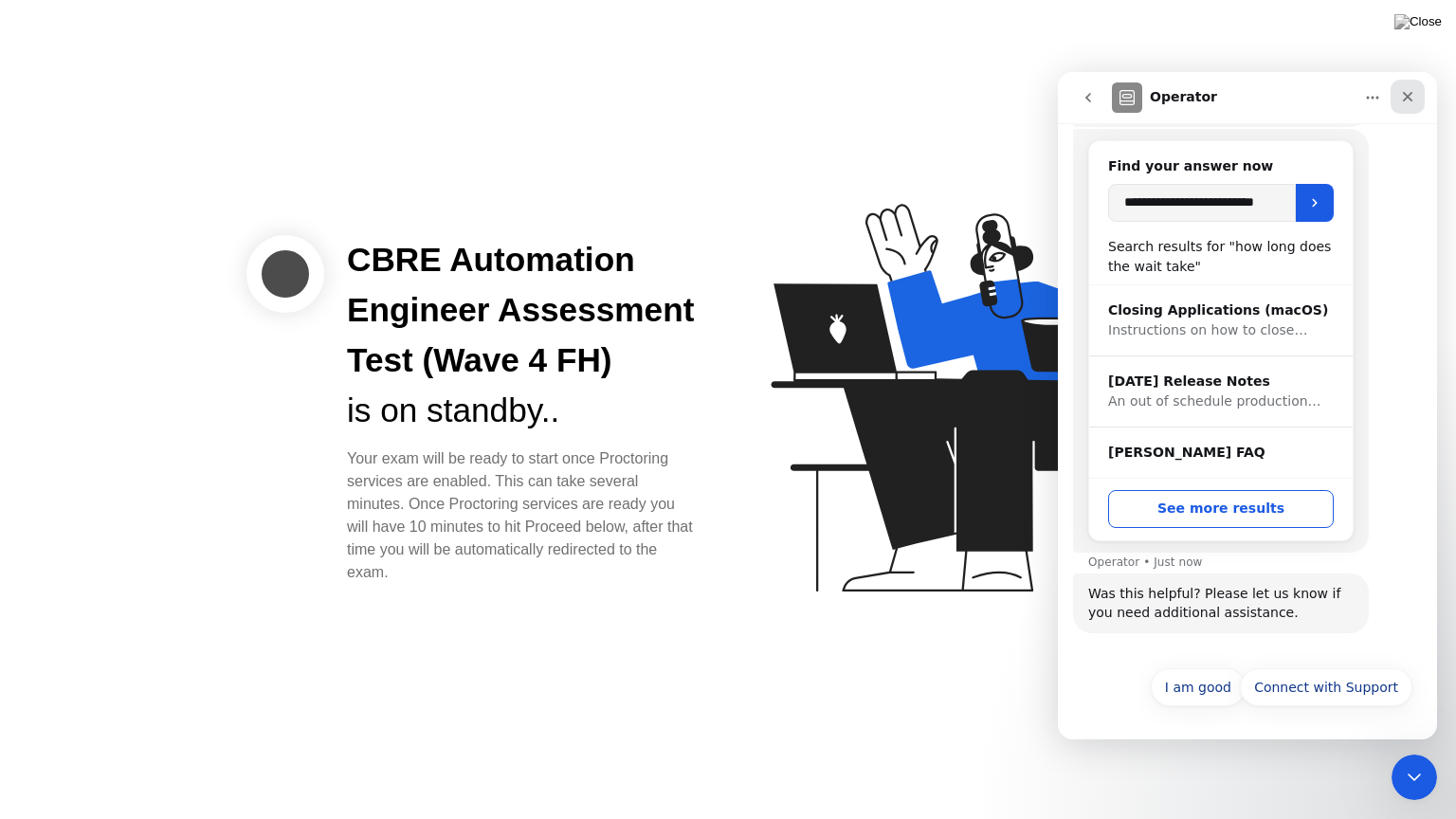
click at [1411, 91] on icon "Close" at bounding box center [1408, 97] width 15 height 15
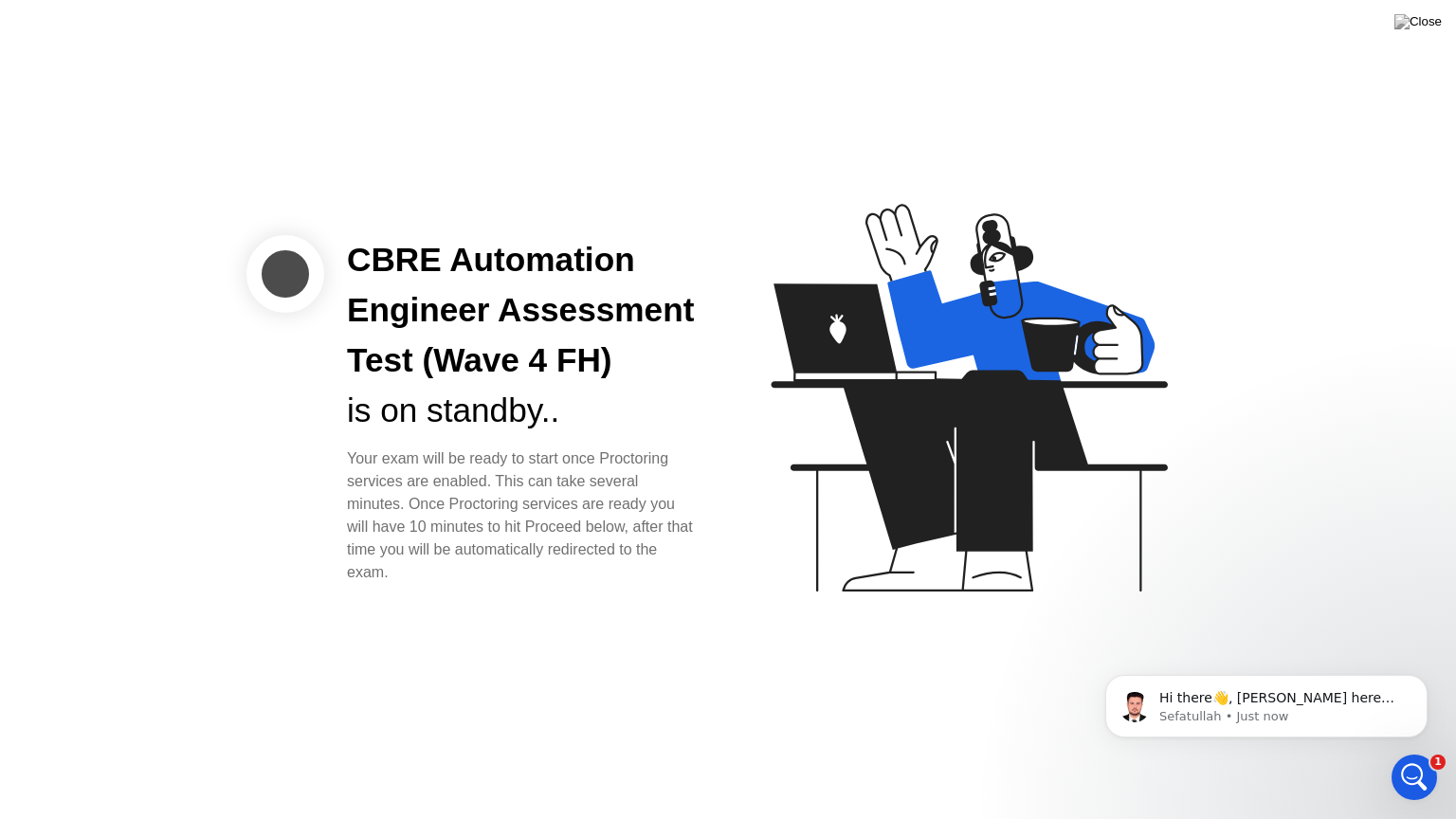
scroll to position [432, 0]
click at [1218, 706] on p "Hi there👋, [PERSON_NAME] here from [PERSON_NAME] Support Team. ﻿How can I help …" at bounding box center [1281, 698] width 245 height 19
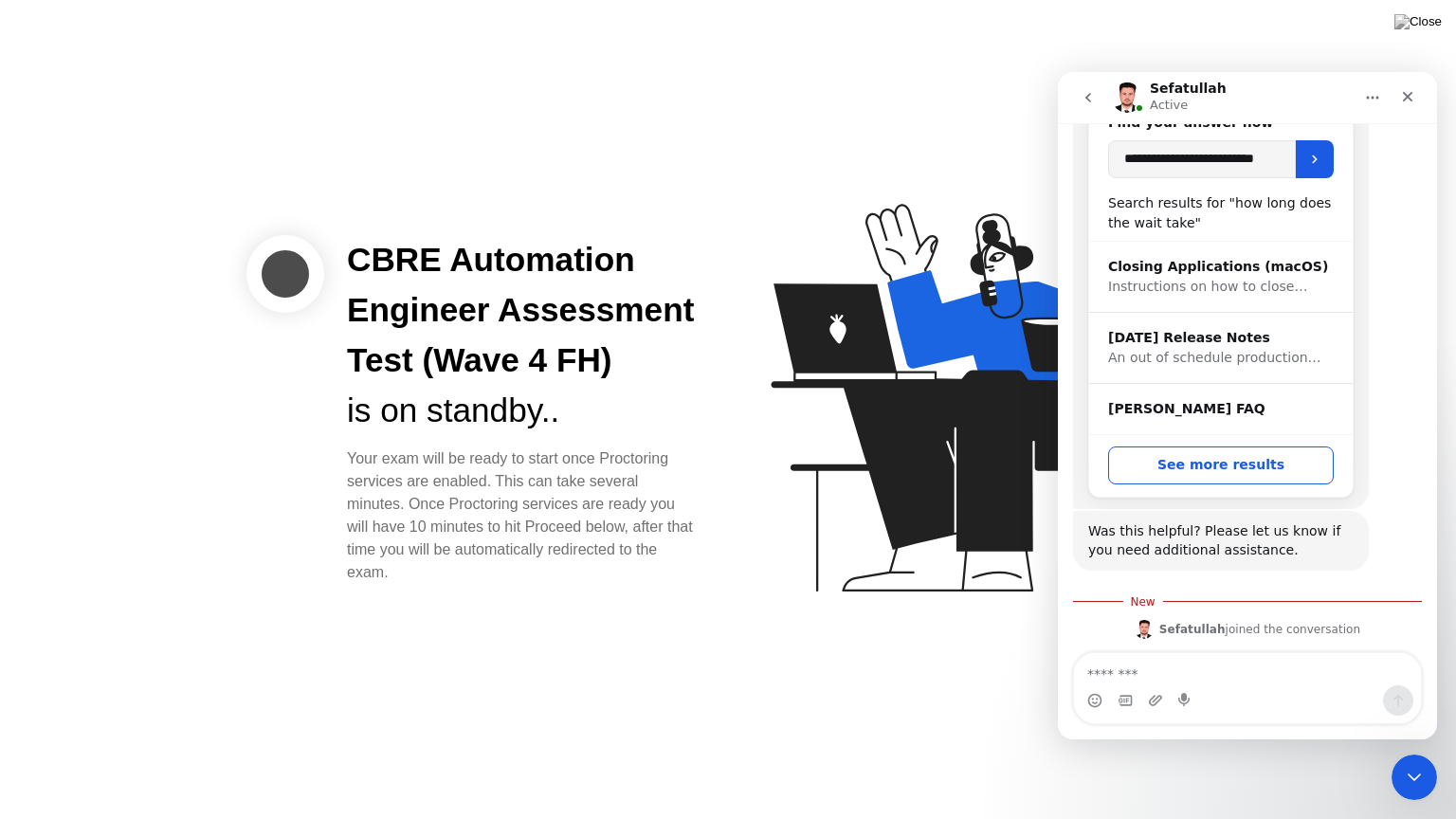
scroll to position [444, 0]
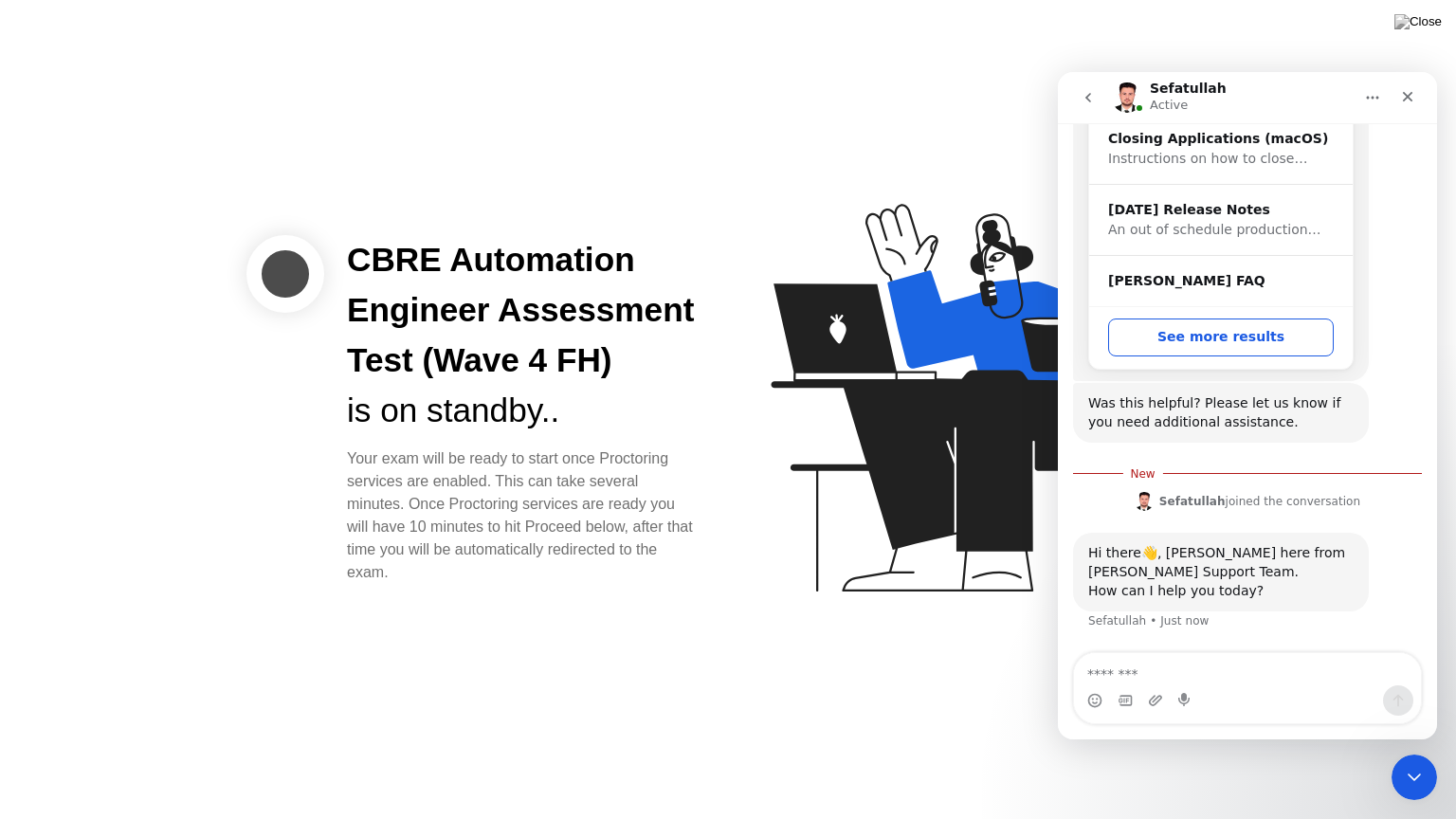
click at [1140, 671] on textarea "Message…" at bounding box center [1247, 668] width 347 height 32
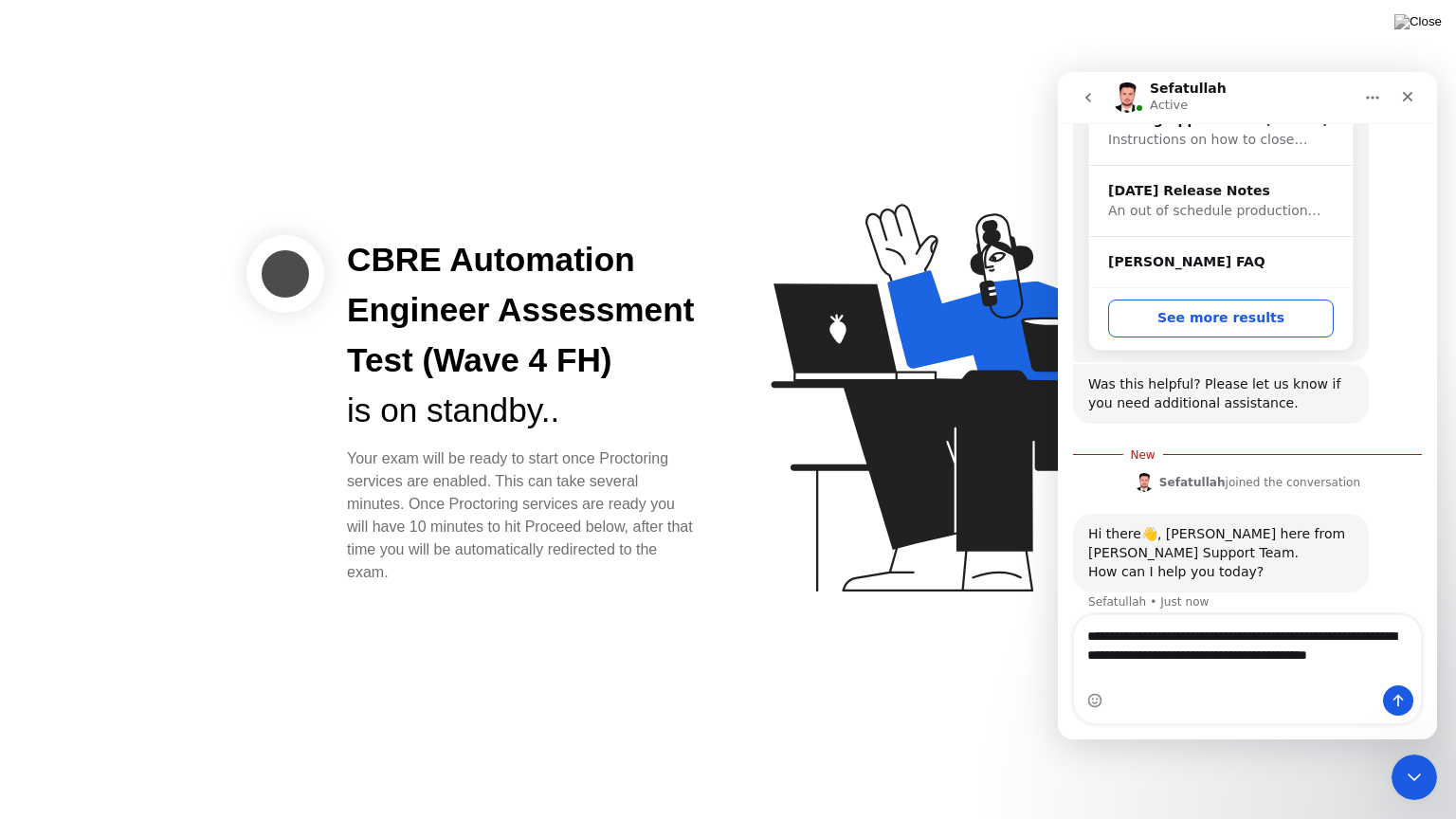
scroll to position [482, 0]
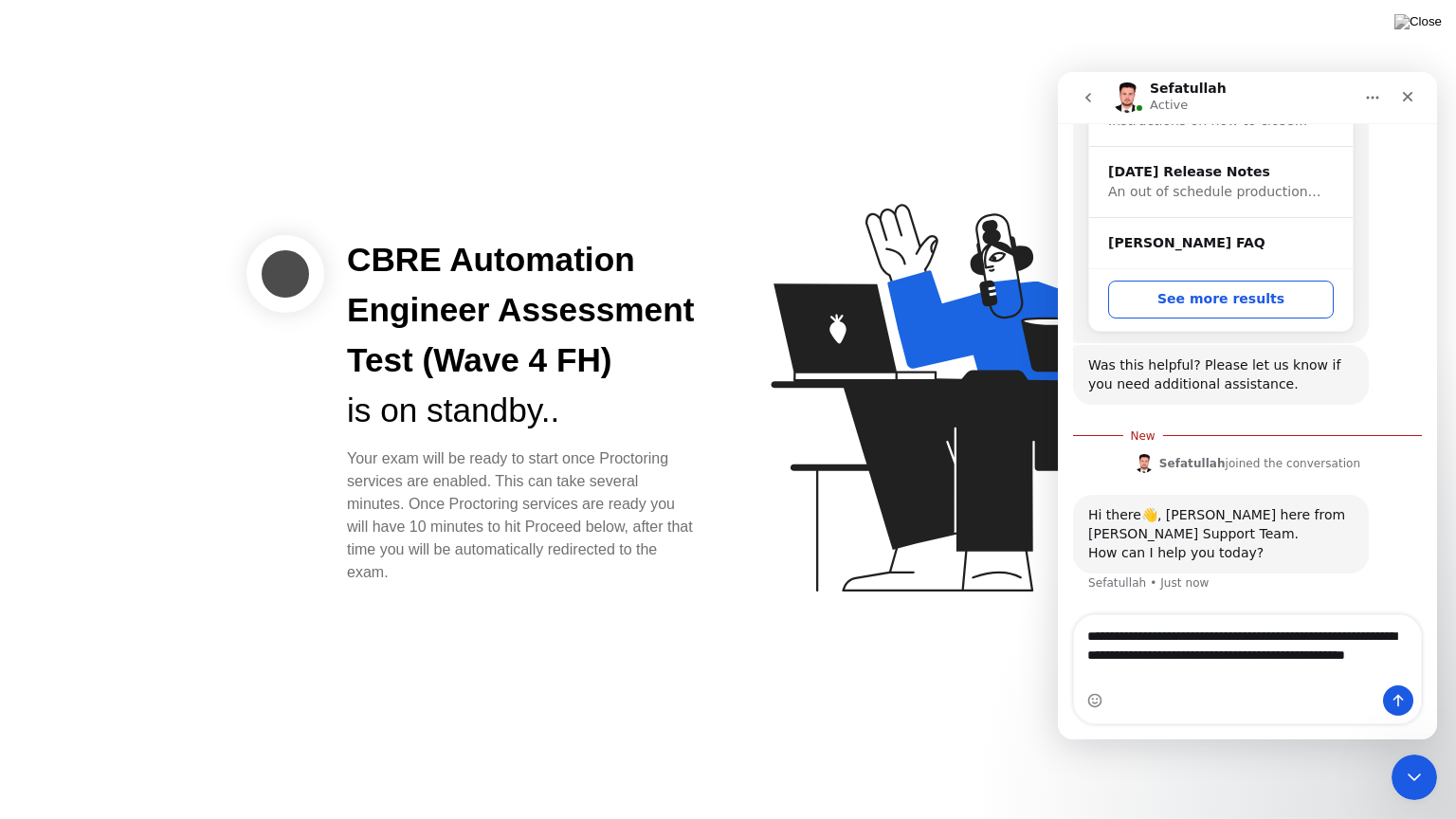
type textarea "**********"
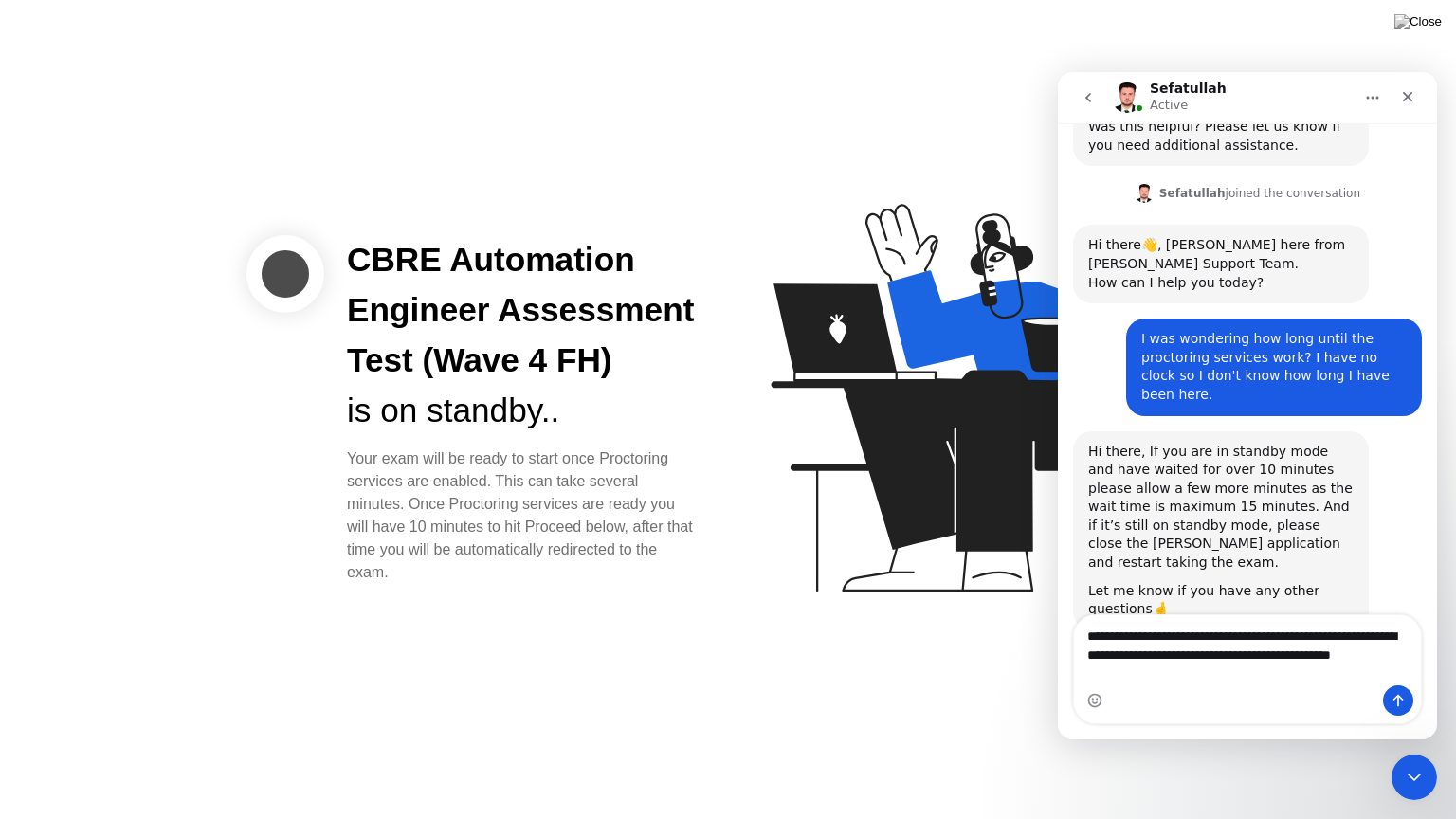
scroll to position [740, 0]
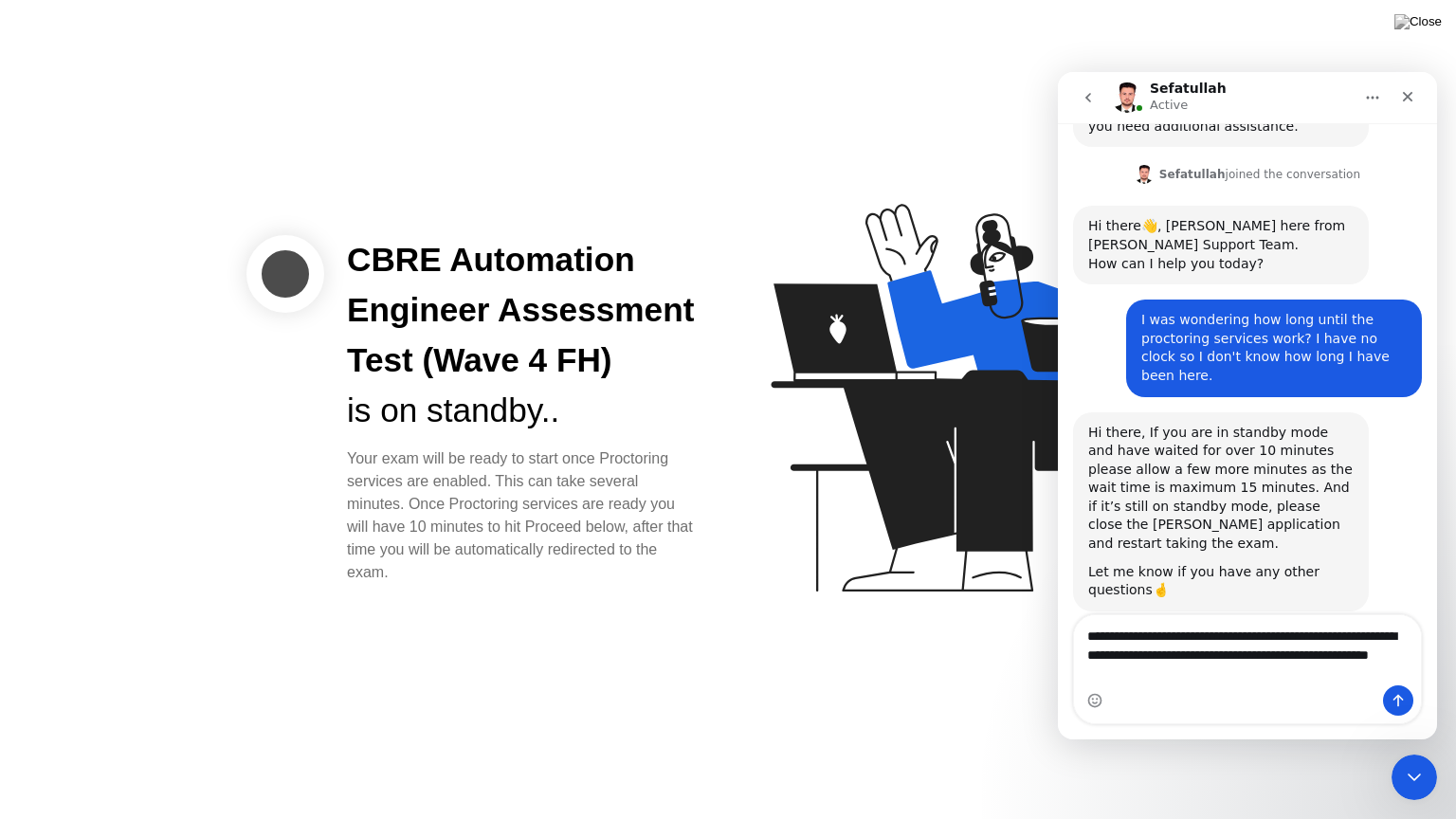
type textarea "**********"
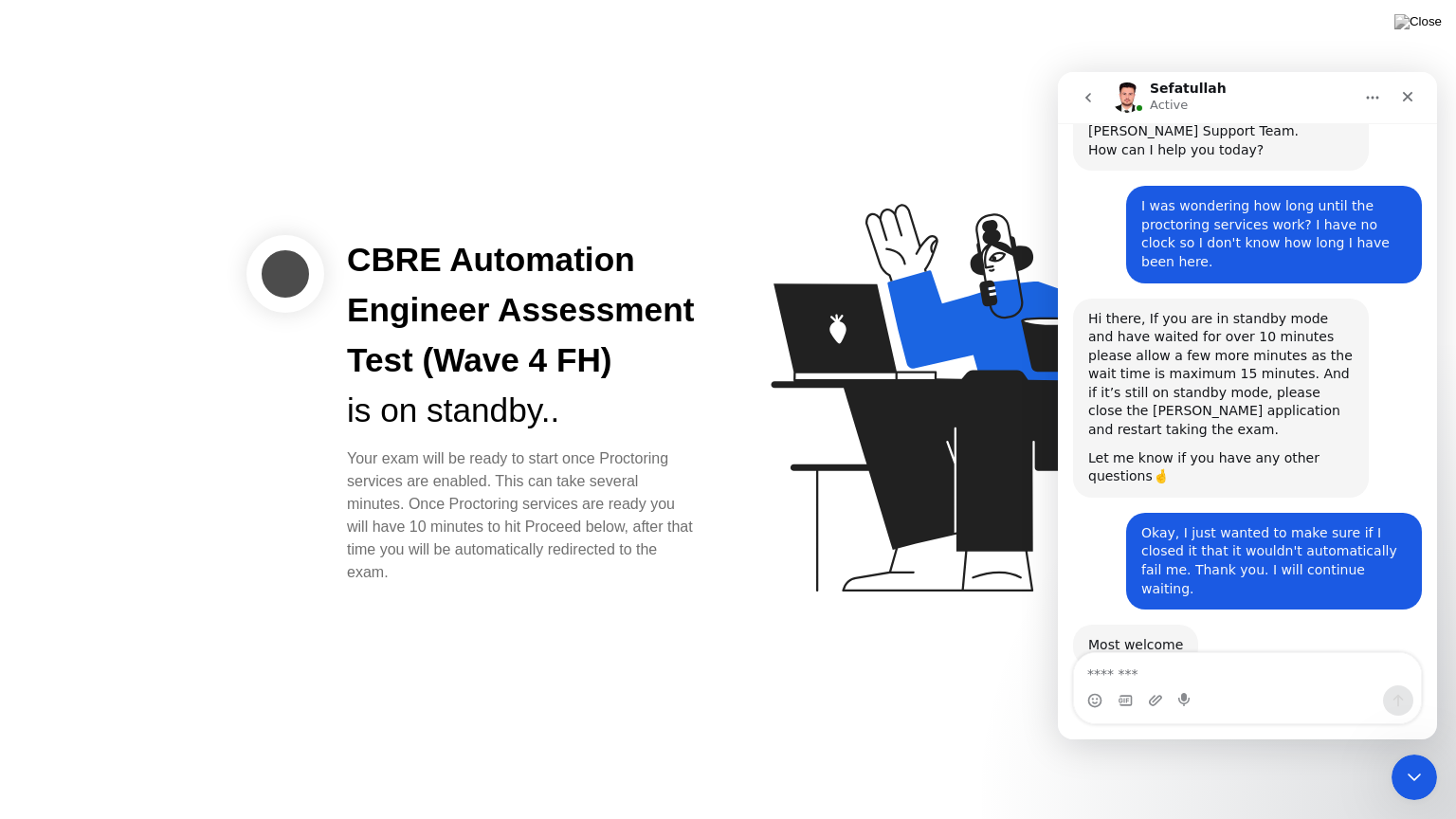
scroll to position [853, 0]
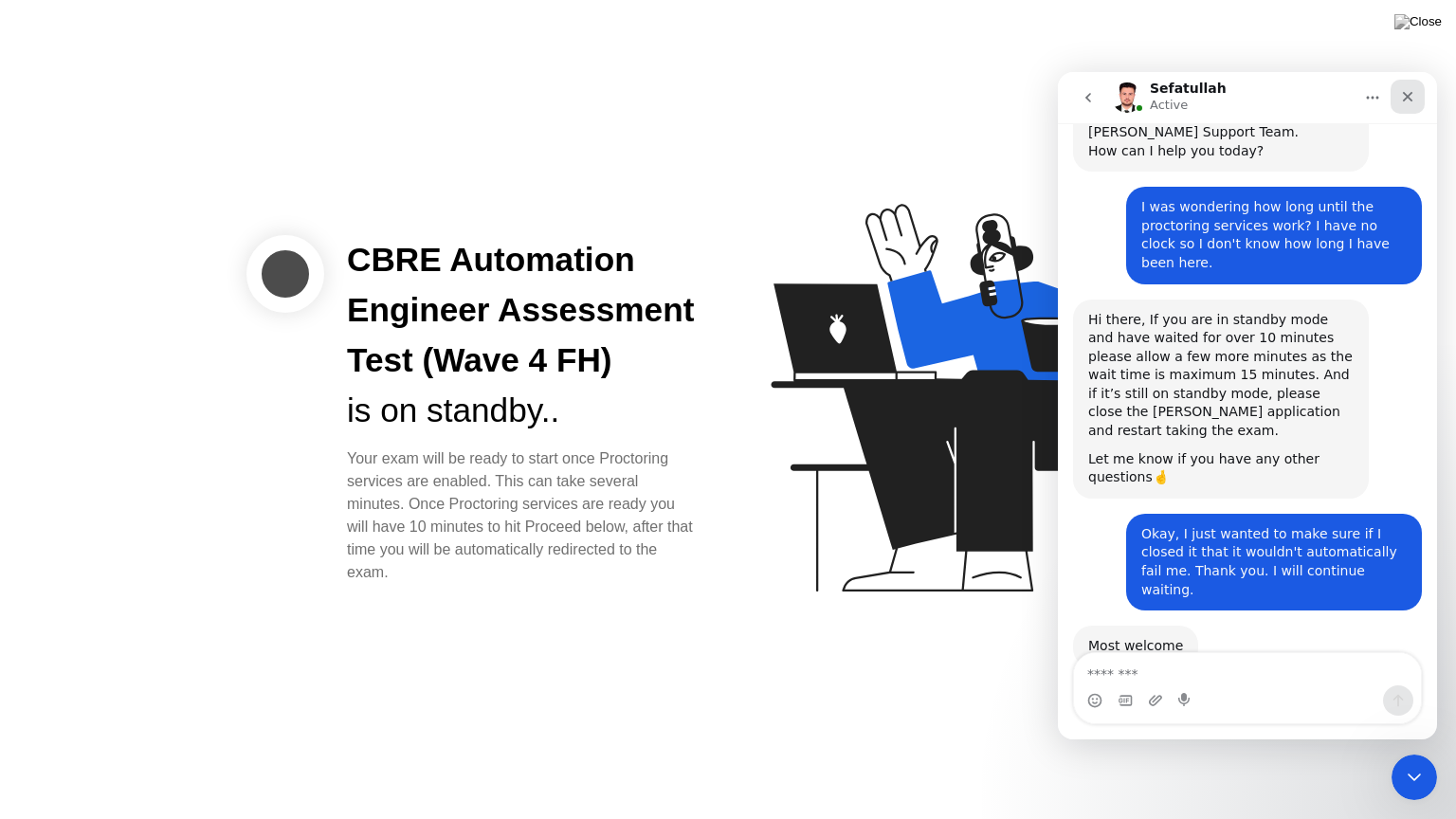
click at [1407, 91] on icon "Close" at bounding box center [1408, 97] width 15 height 15
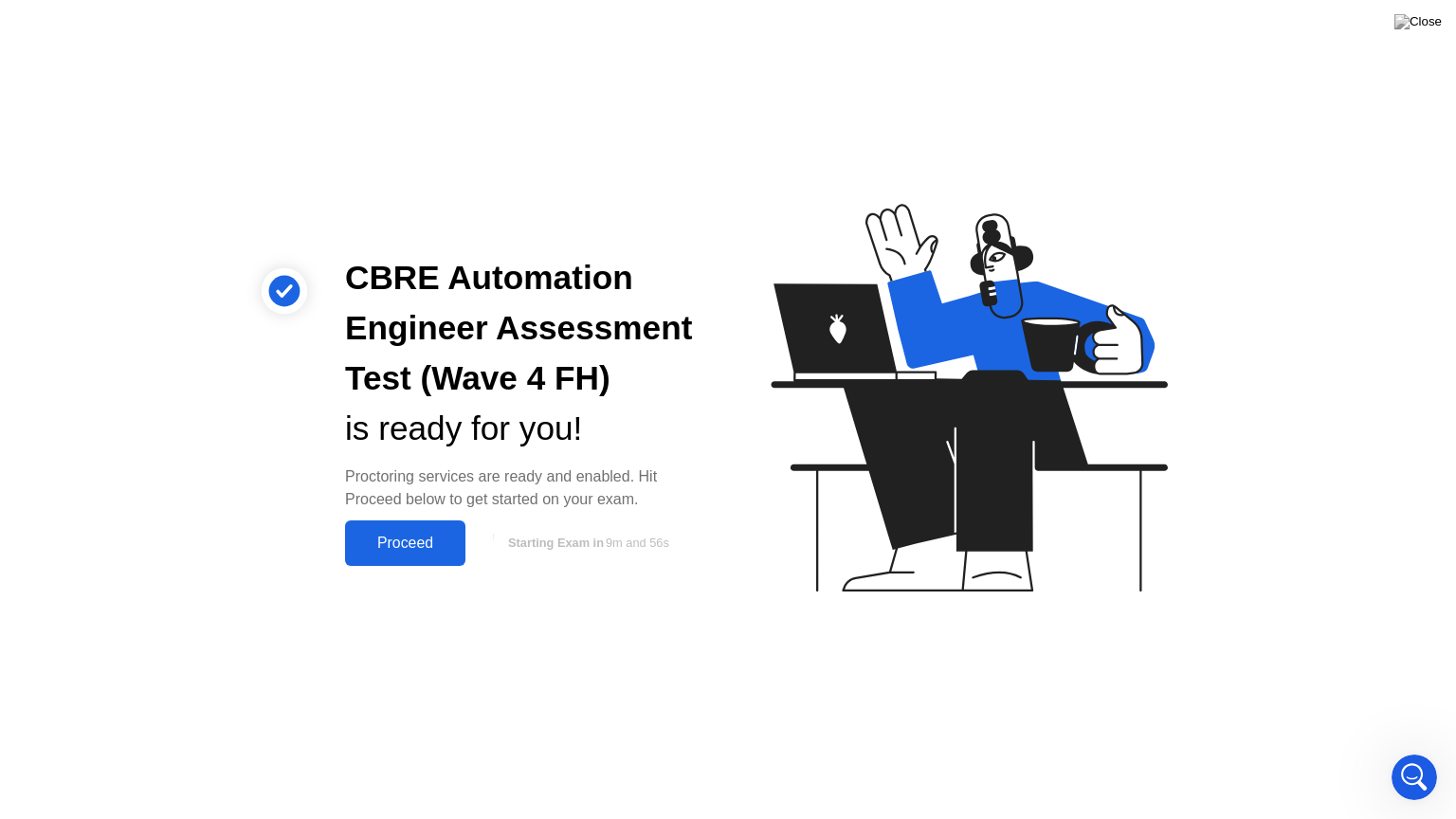
click at [426, 540] on div "Proceed" at bounding box center [405, 543] width 109 height 17
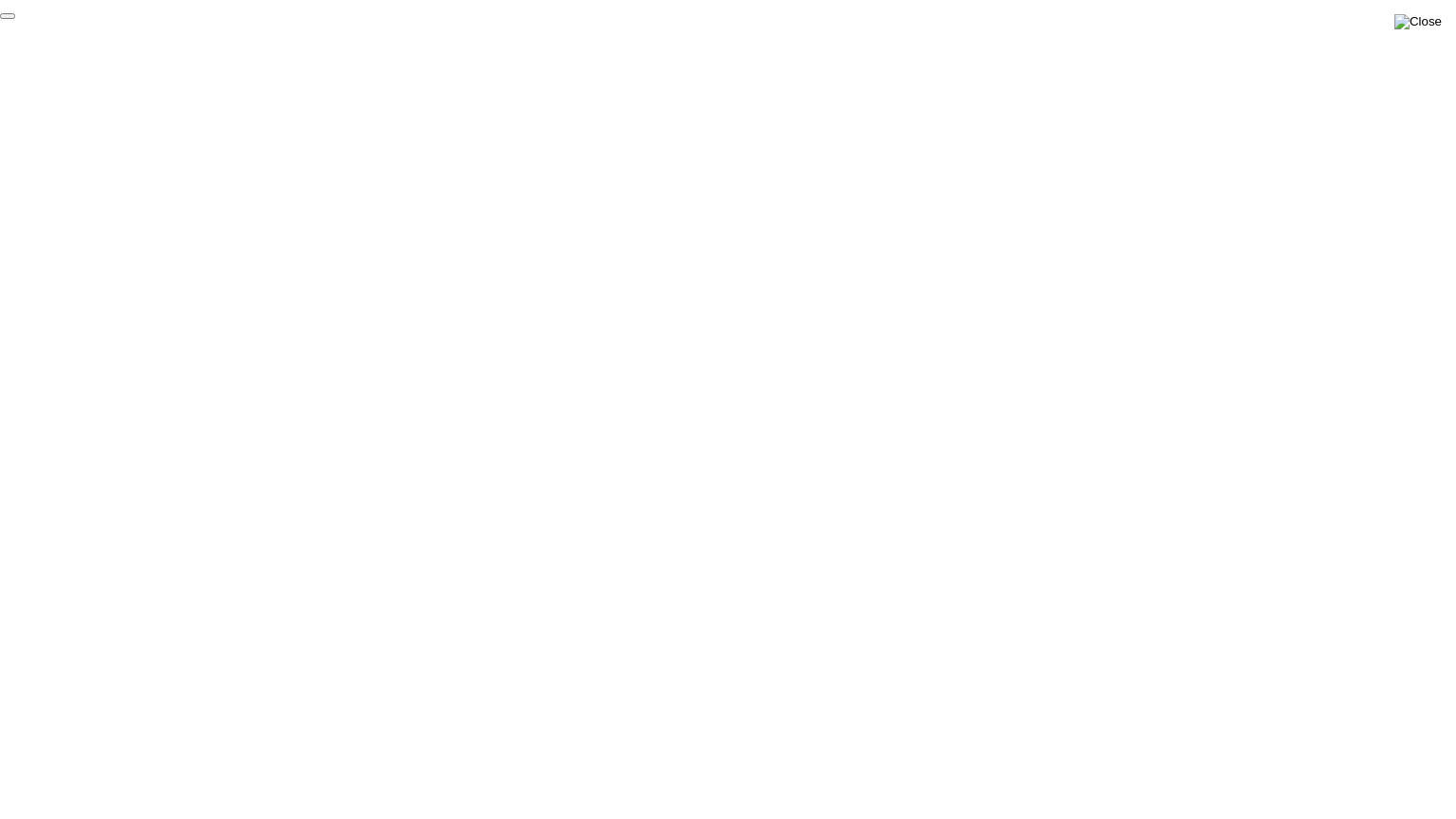
click at [1433, 27] on img at bounding box center [1417, 22] width 47 height 15
